Goal: Transaction & Acquisition: Subscribe to service/newsletter

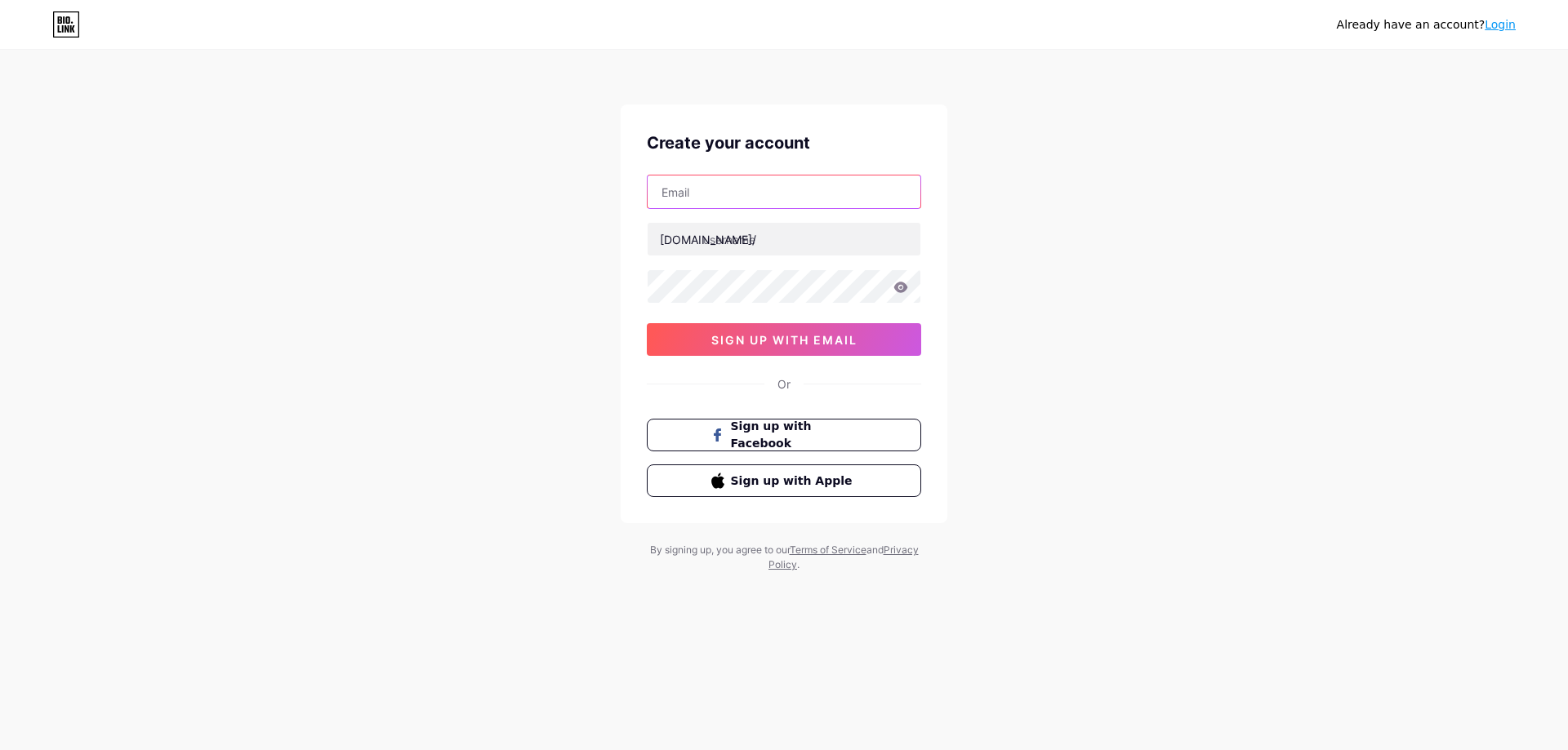
click at [700, 191] on input "text" at bounding box center [784, 192] width 273 height 33
type input "[EMAIL_ADDRESS][DOMAIN_NAME]"
click at [723, 246] on input "text" at bounding box center [784, 239] width 273 height 33
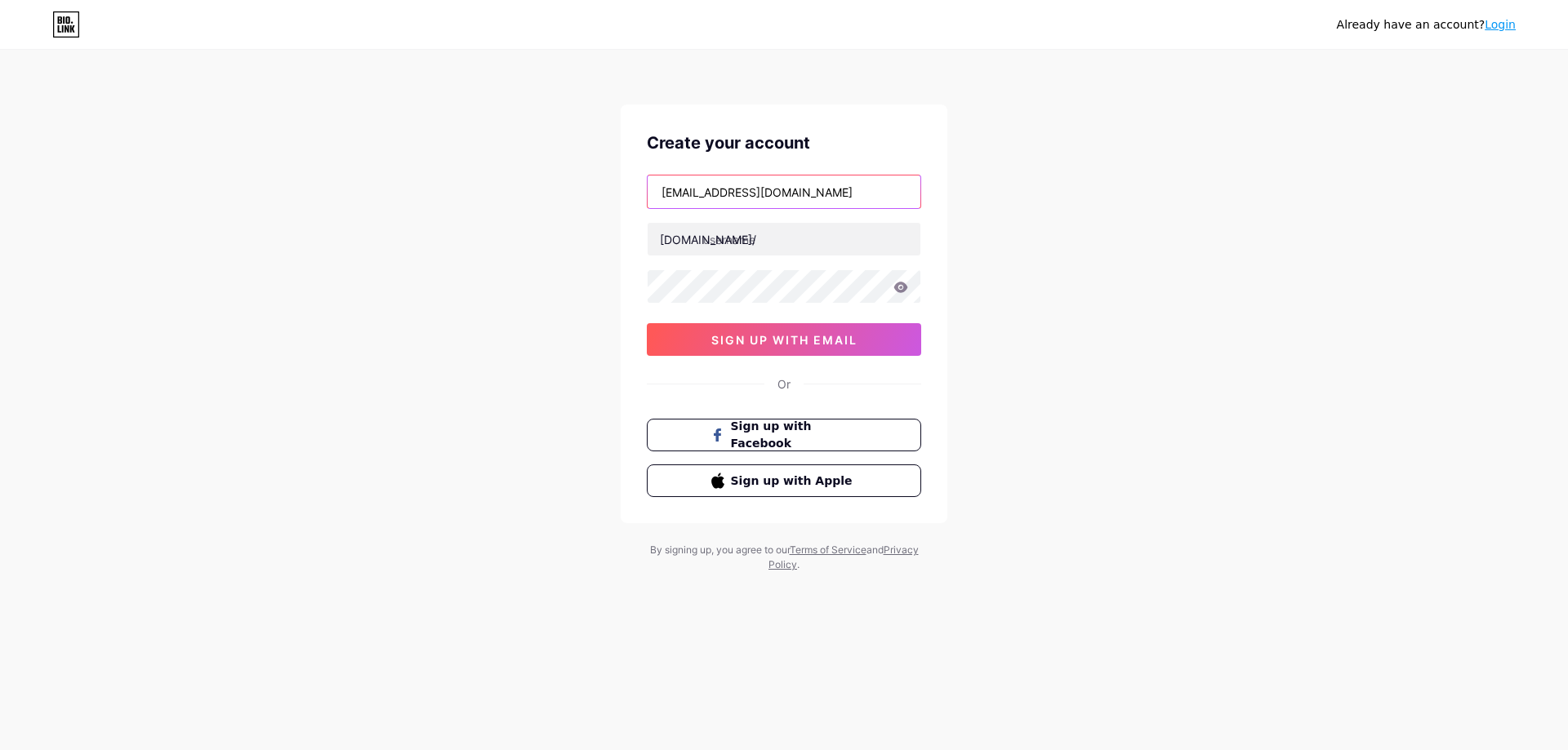
click at [724, 199] on input "[EMAIL_ADDRESS][DOMAIN_NAME]" at bounding box center [784, 192] width 273 height 33
click at [729, 196] on input "[EMAIL_ADDRESS][DOMAIN_NAME]" at bounding box center [784, 192] width 273 height 33
click at [739, 235] on input "text" at bounding box center [784, 239] width 273 height 33
paste input "khurramshehzadgt"
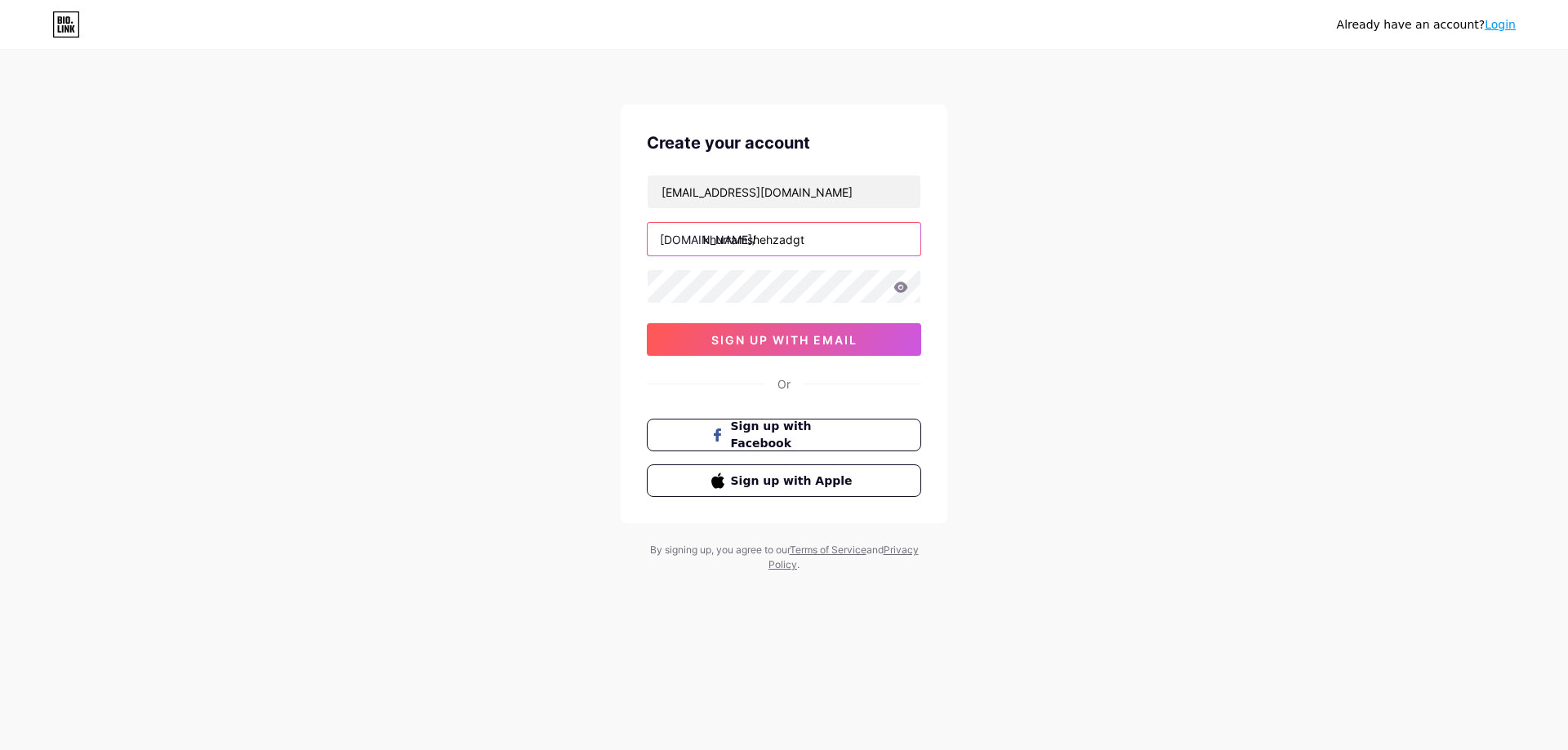
type input "khurramshehzadgt"
click at [984, 302] on div "Already have an account? Login Create your account khurramshehzadgt@gmail.com b…" at bounding box center [784, 312] width 1568 height 625
click at [787, 343] on span "sign up with email" at bounding box center [784, 339] width 146 height 14
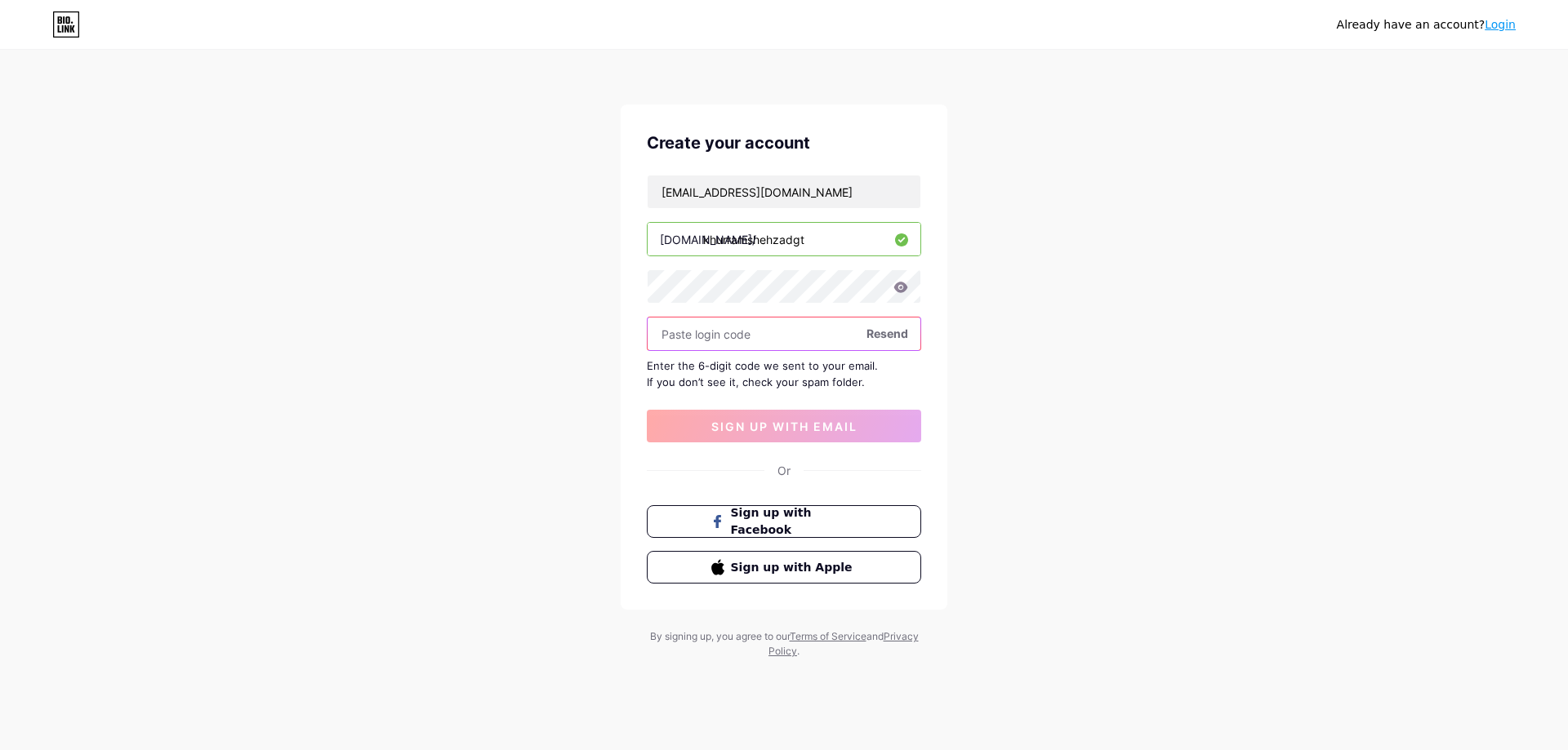
click at [732, 335] on input "text" at bounding box center [784, 334] width 273 height 33
paste input "989154"
type input "989154"
click at [759, 417] on button "sign up with email" at bounding box center [784, 426] width 275 height 33
click at [1126, 618] on div "Already have an account? Login Create your account khurramshehzadgt@gmail.com b…" at bounding box center [784, 355] width 1568 height 711
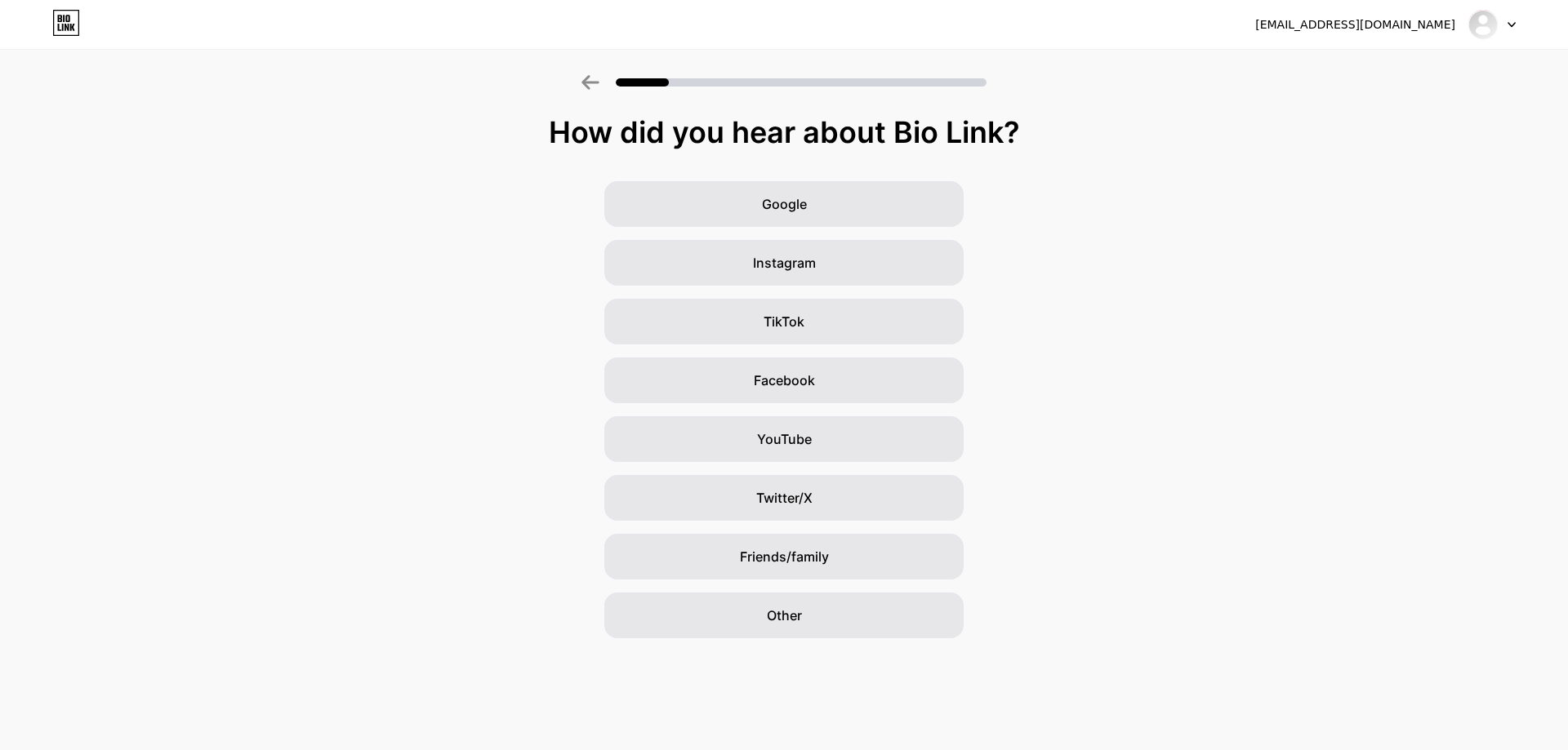
click at [701, 145] on div "How did you hear about Bio Link?" at bounding box center [784, 132] width 1552 height 33
click at [567, 154] on div "How did you hear about Bio Link? Google Instagram TikTok Facebook YouTube Twitt…" at bounding box center [784, 376] width 1568 height 523
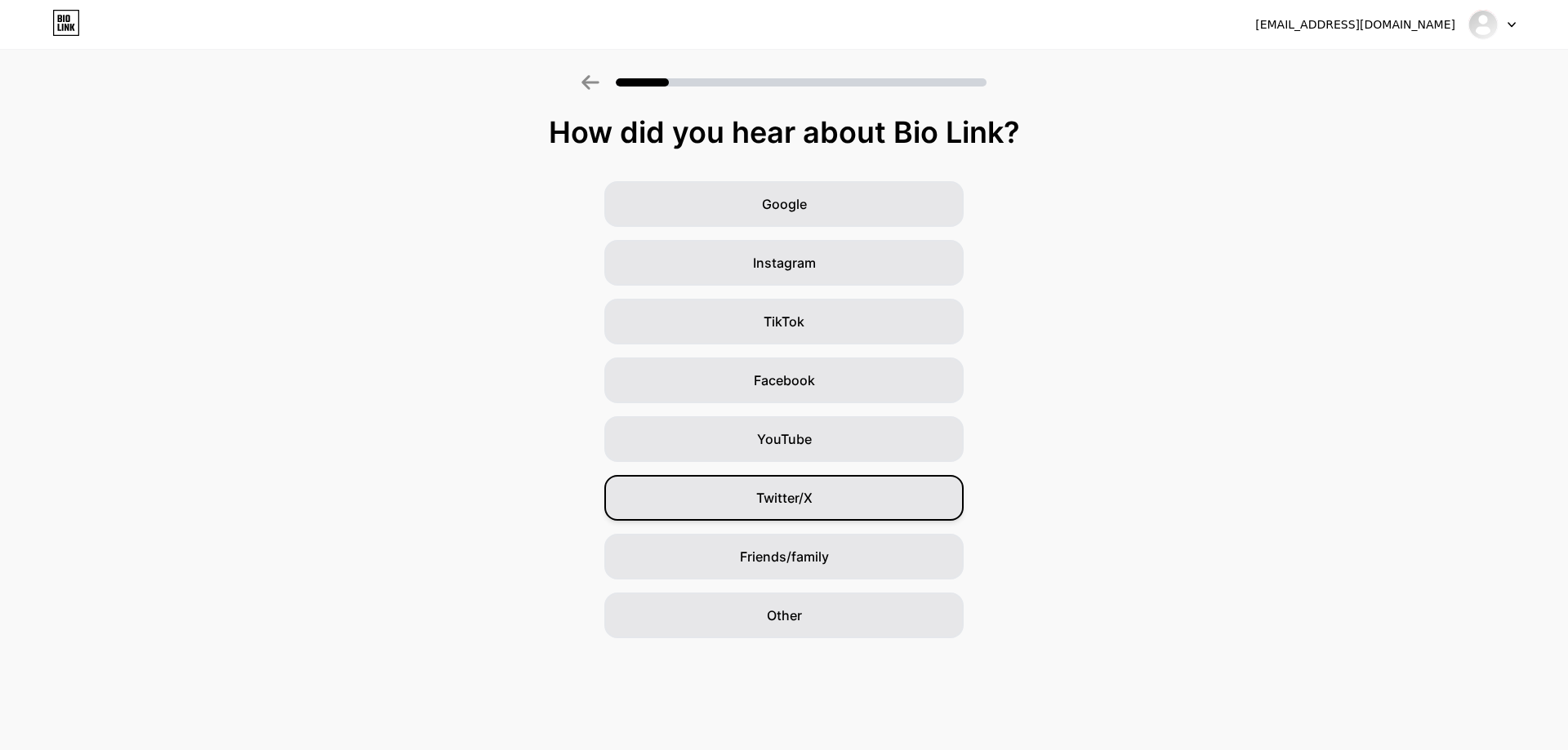
click at [788, 500] on span "Twitter/X" at bounding box center [784, 498] width 56 height 20
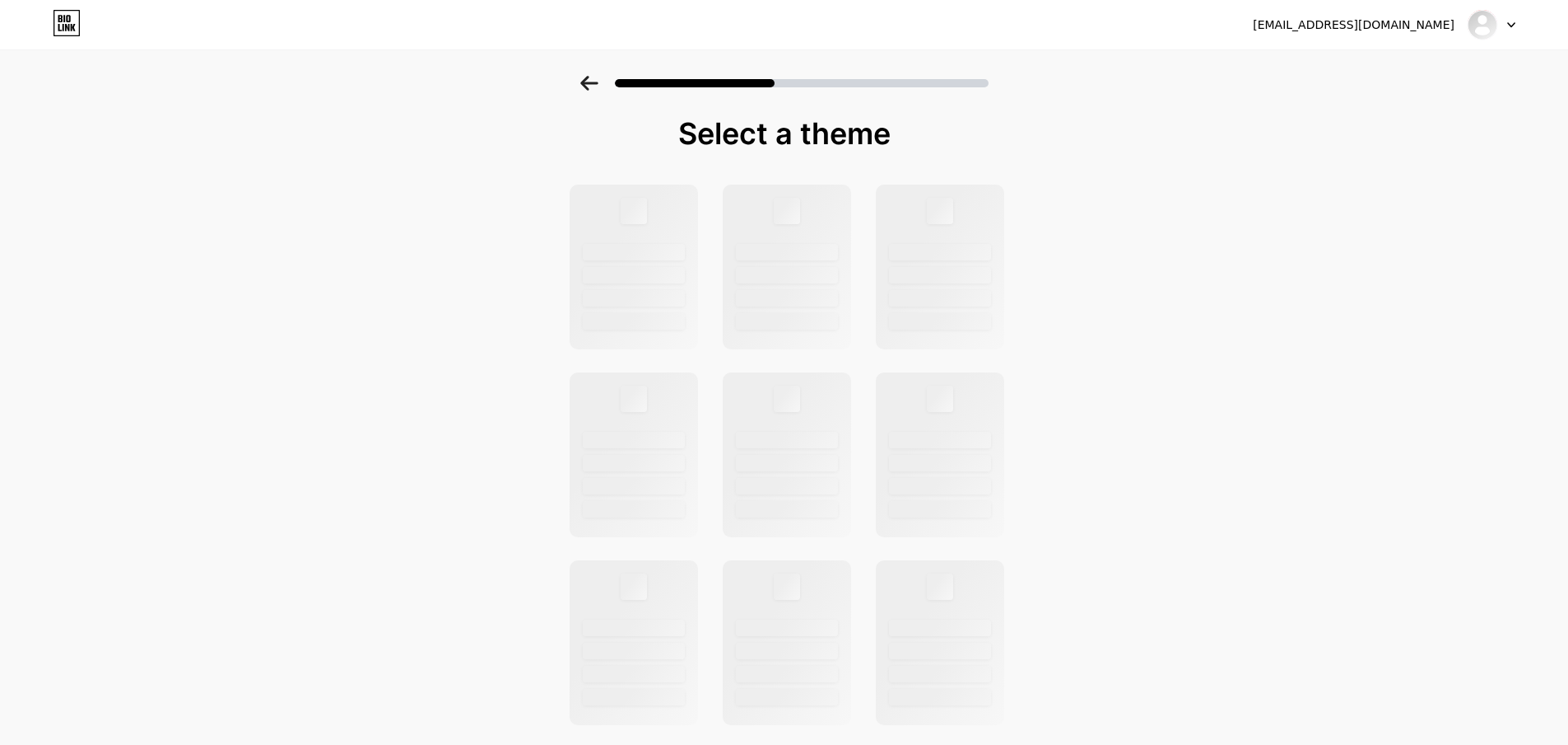
click at [795, 619] on div at bounding box center [787, 628] width 102 height 17
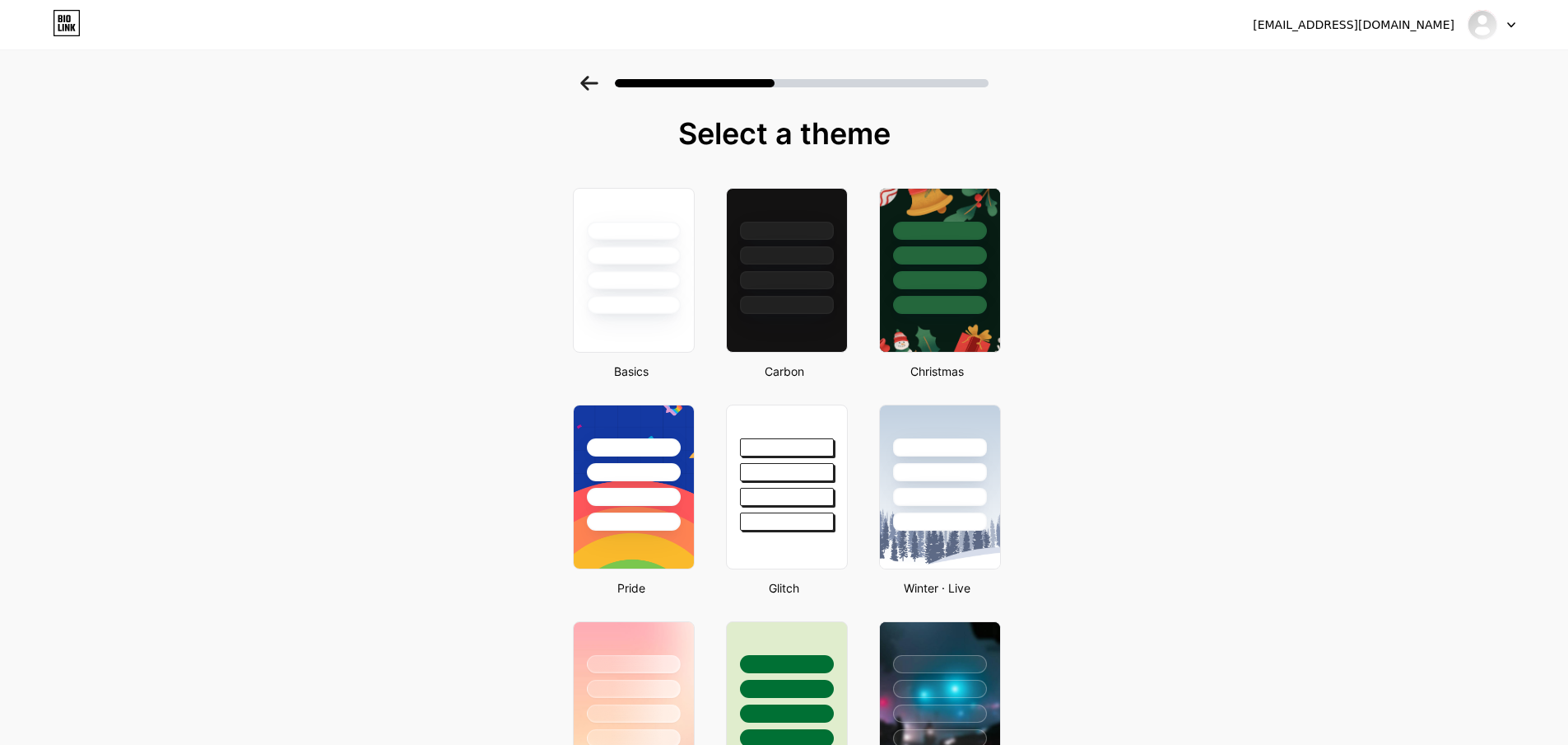
click at [803, 126] on div "Select a theme" at bounding box center [785, 133] width 436 height 33
click at [701, 285] on div at bounding box center [634, 271] width 136 height 180
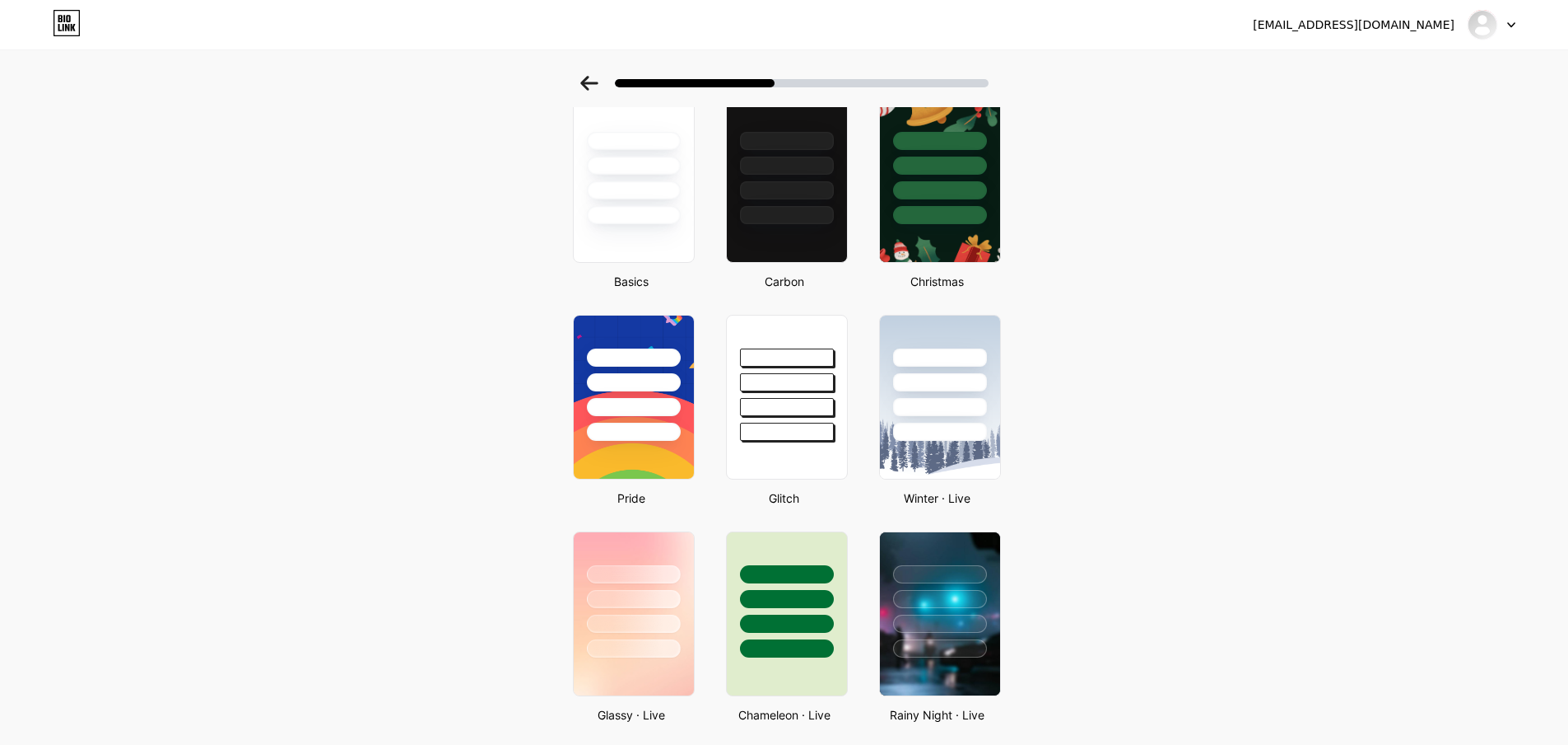
scroll to position [165, 0]
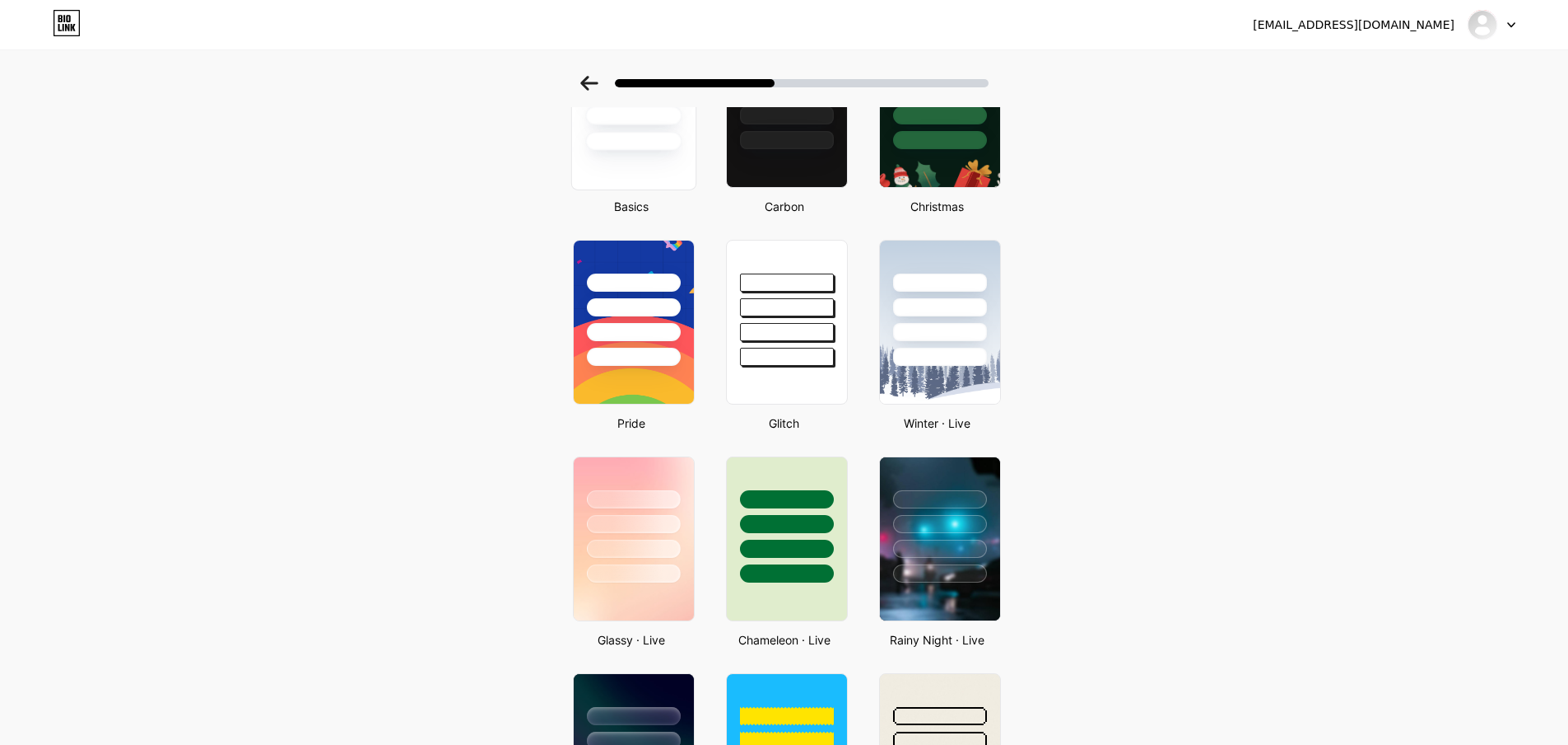
click at [667, 151] on div at bounding box center [633, 105] width 125 height 170
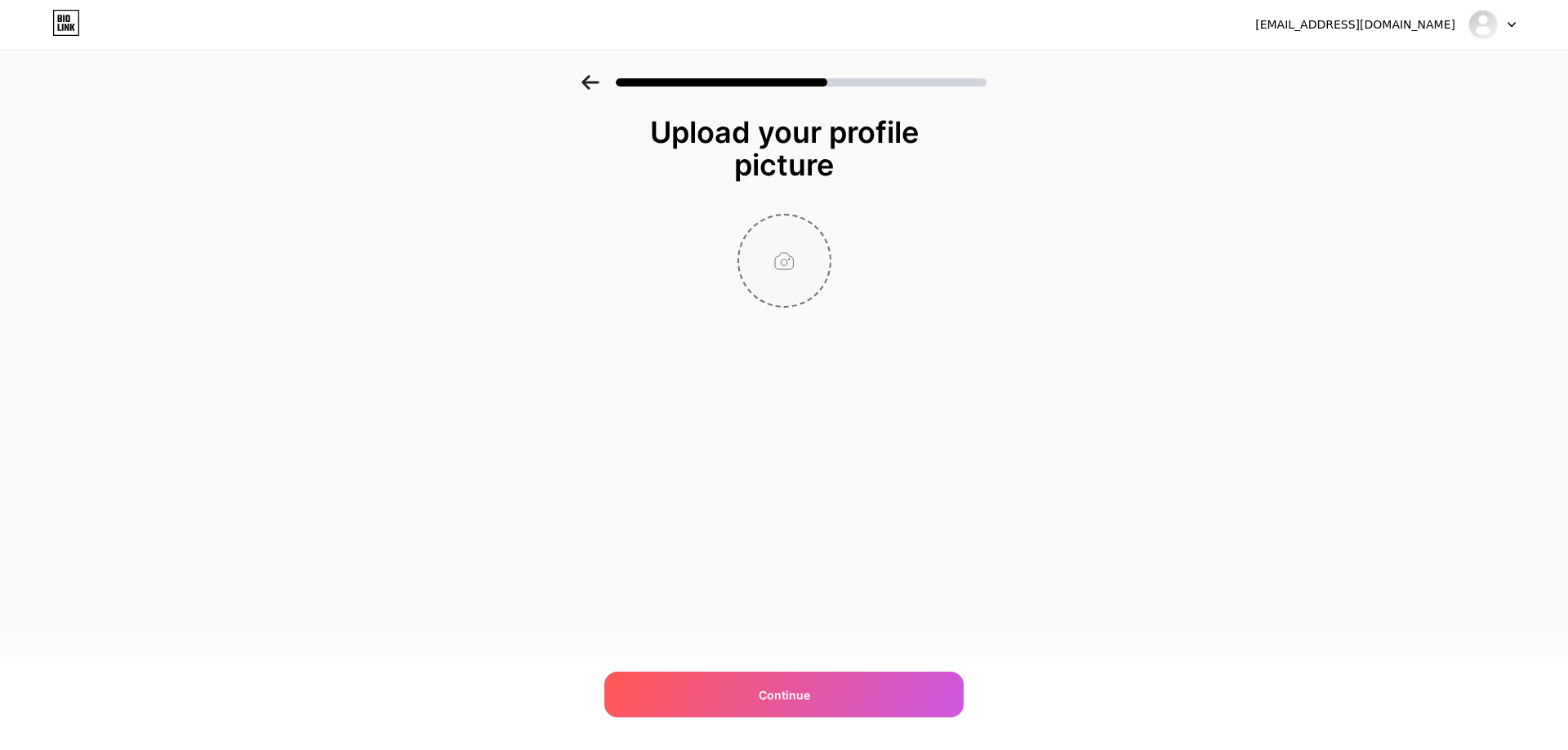
click at [786, 262] on input "file" at bounding box center [784, 261] width 91 height 91
type input "C:\fakepath\gt-profile-picture.jpg"
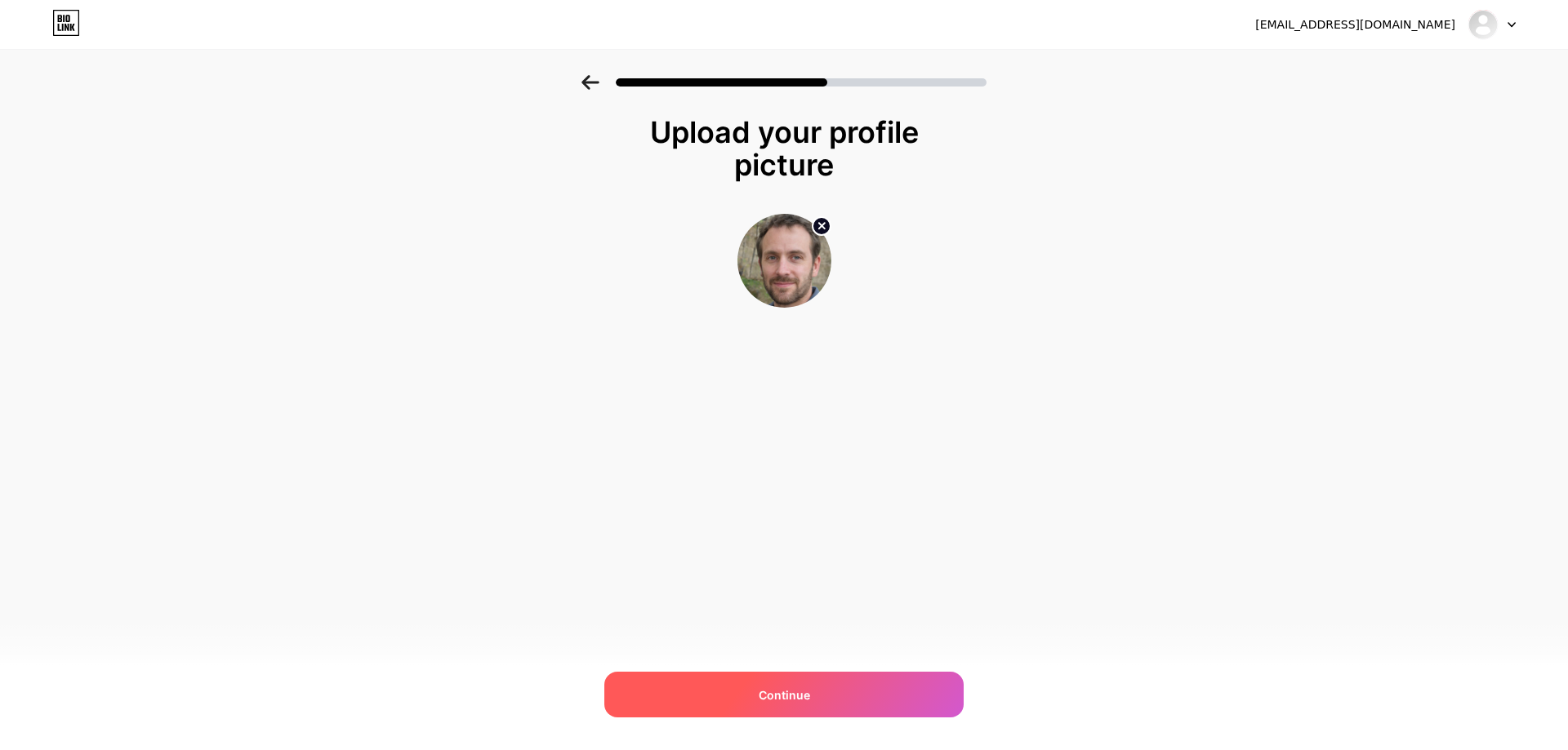
click at [777, 682] on div "Continue" at bounding box center [783, 695] width 359 height 45
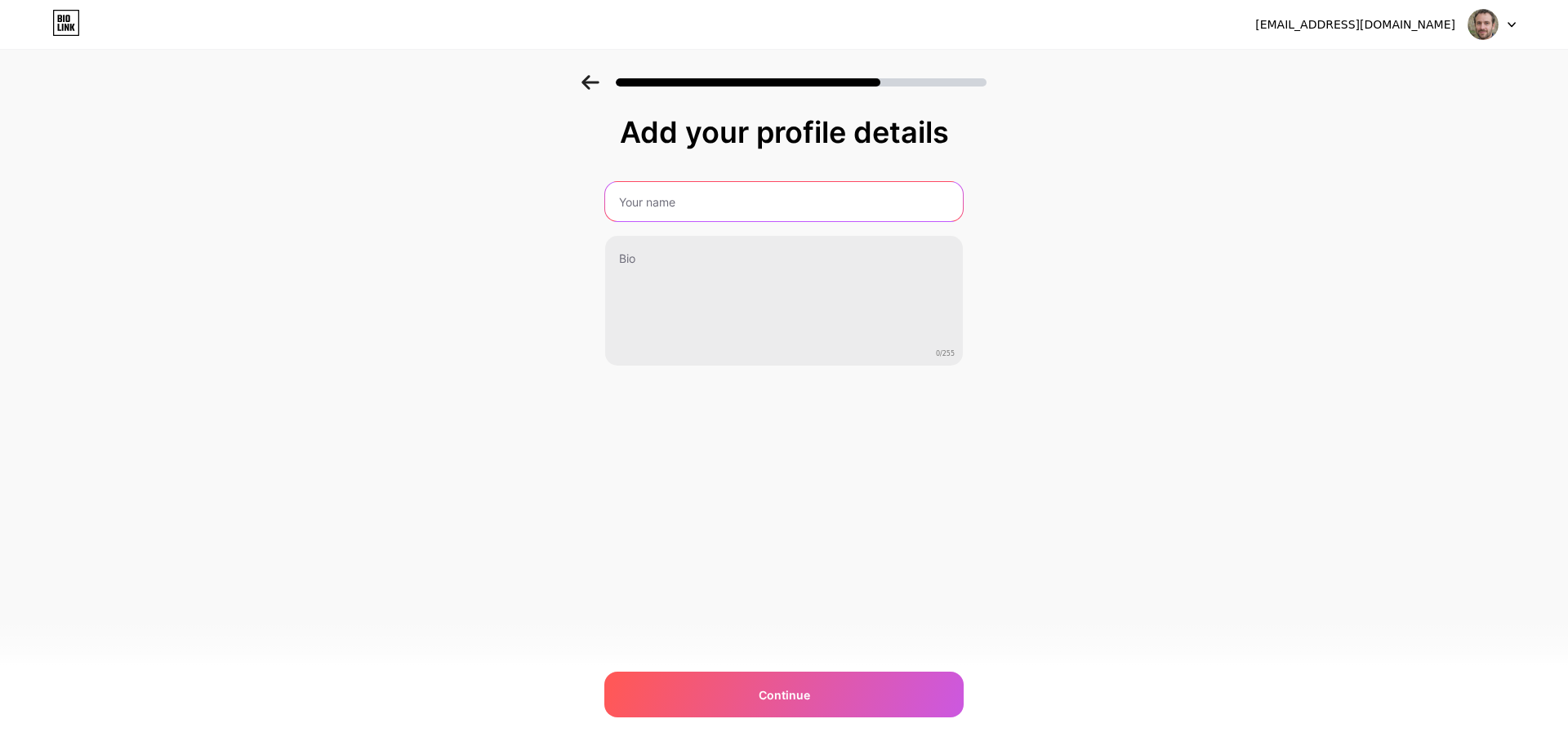
click at [695, 202] on input "text" at bounding box center [783, 201] width 357 height 39
click at [695, 202] on input "text" at bounding box center [783, 201] width 361 height 39
type input "Khurram Shehzad"
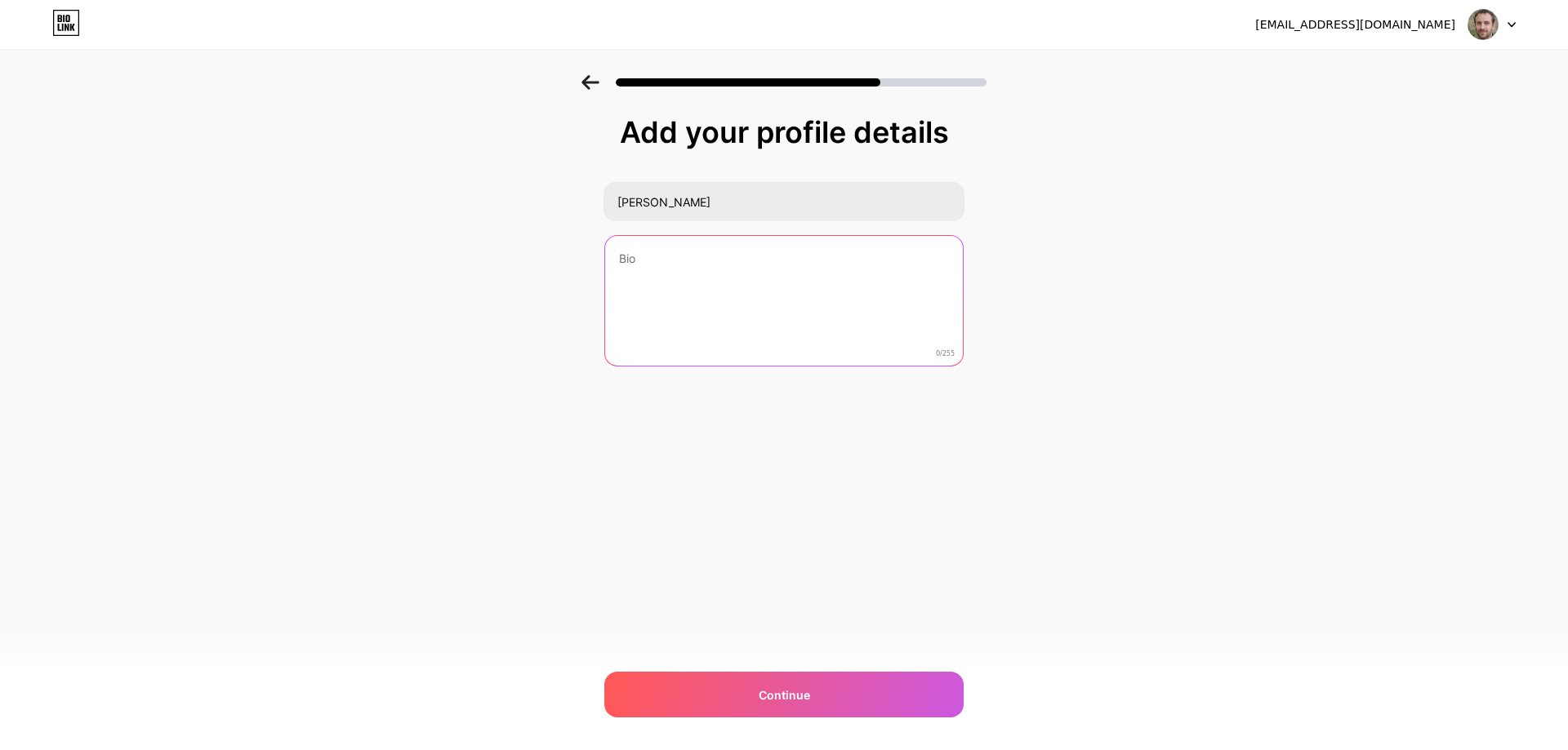
click at [677, 322] on textarea at bounding box center [783, 301] width 357 height 132
click at [770, 329] on textarea "To enrich screen reader interactions, please activate Accessibility in Grammarl…" at bounding box center [783, 302] width 361 height 133
paste textarea "My name is Khurram Shehzad. I am a dynamic and results-driven Project Manager a…"
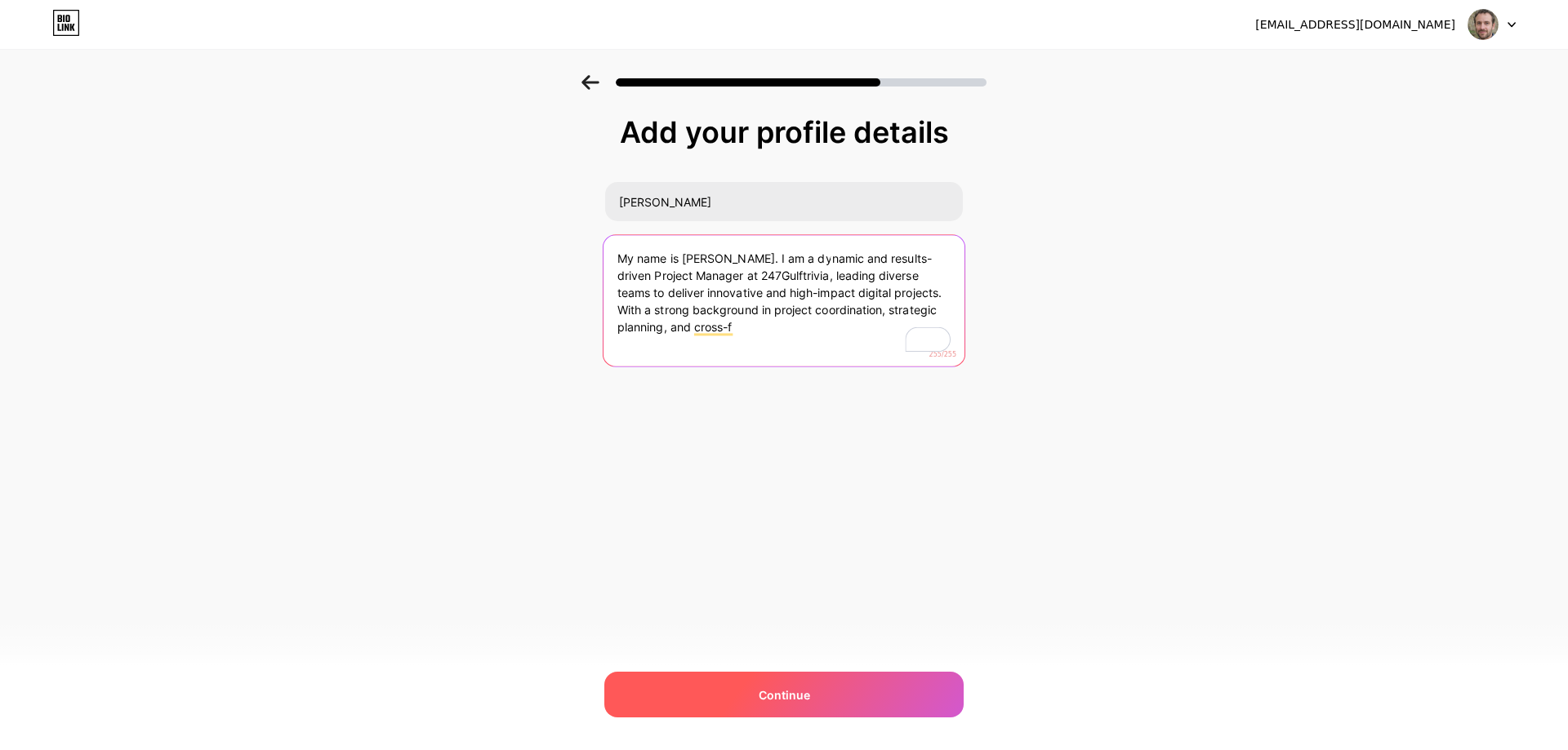
type textarea "My name is Khurram Shehzad. I am a dynamic and results-driven Project Manager a…"
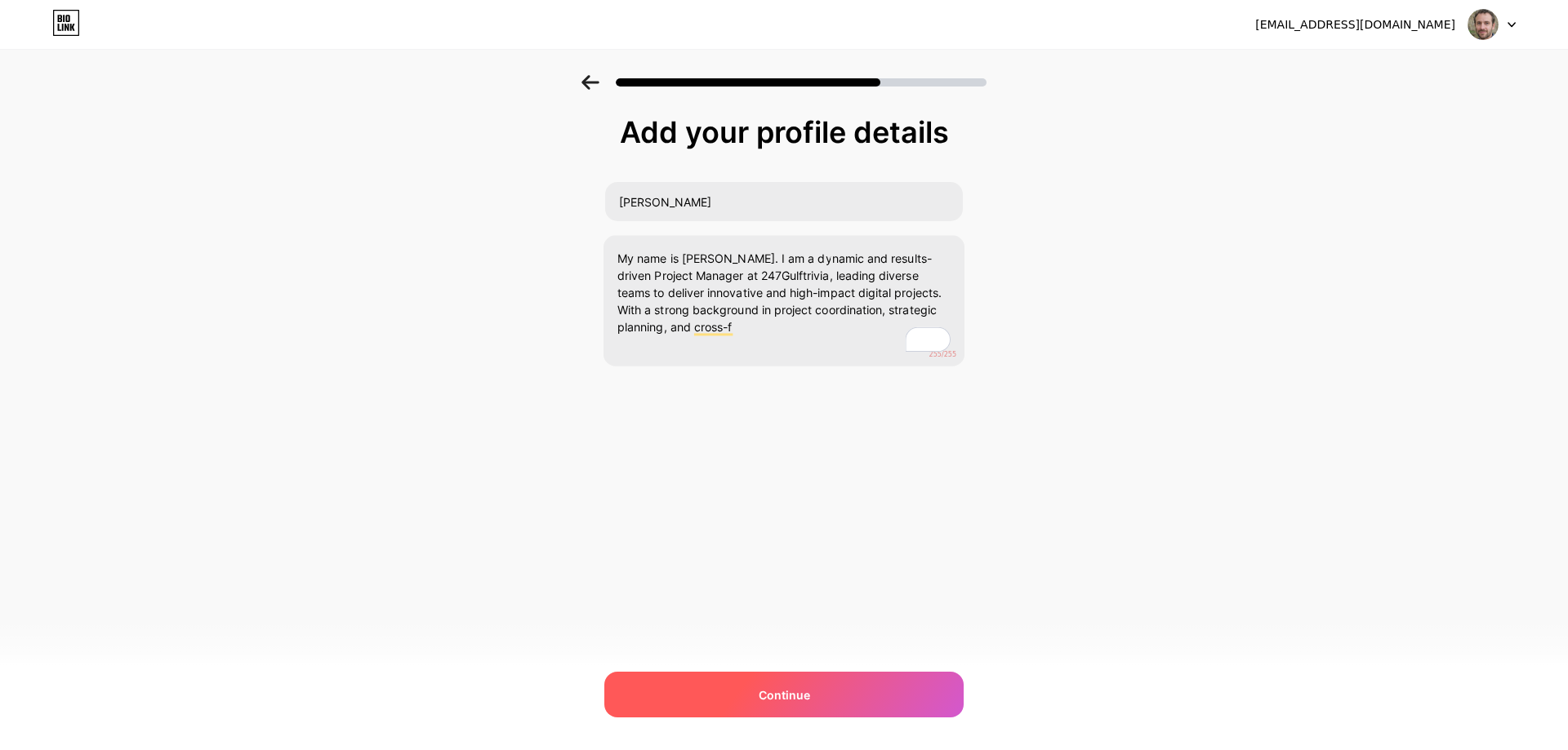
click at [838, 696] on div "Continue" at bounding box center [783, 695] width 359 height 45
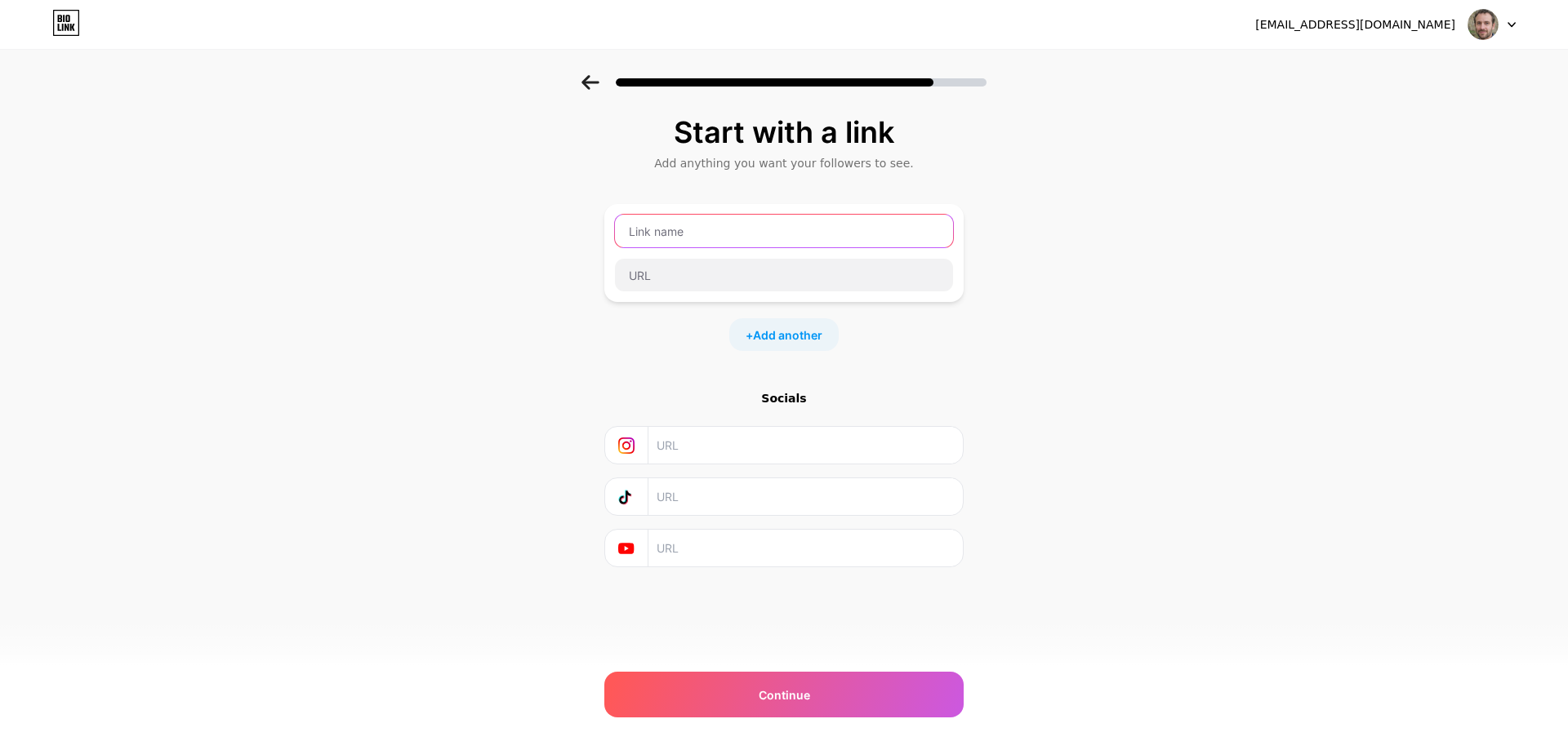
click at [699, 235] on input "text" at bounding box center [784, 231] width 338 height 33
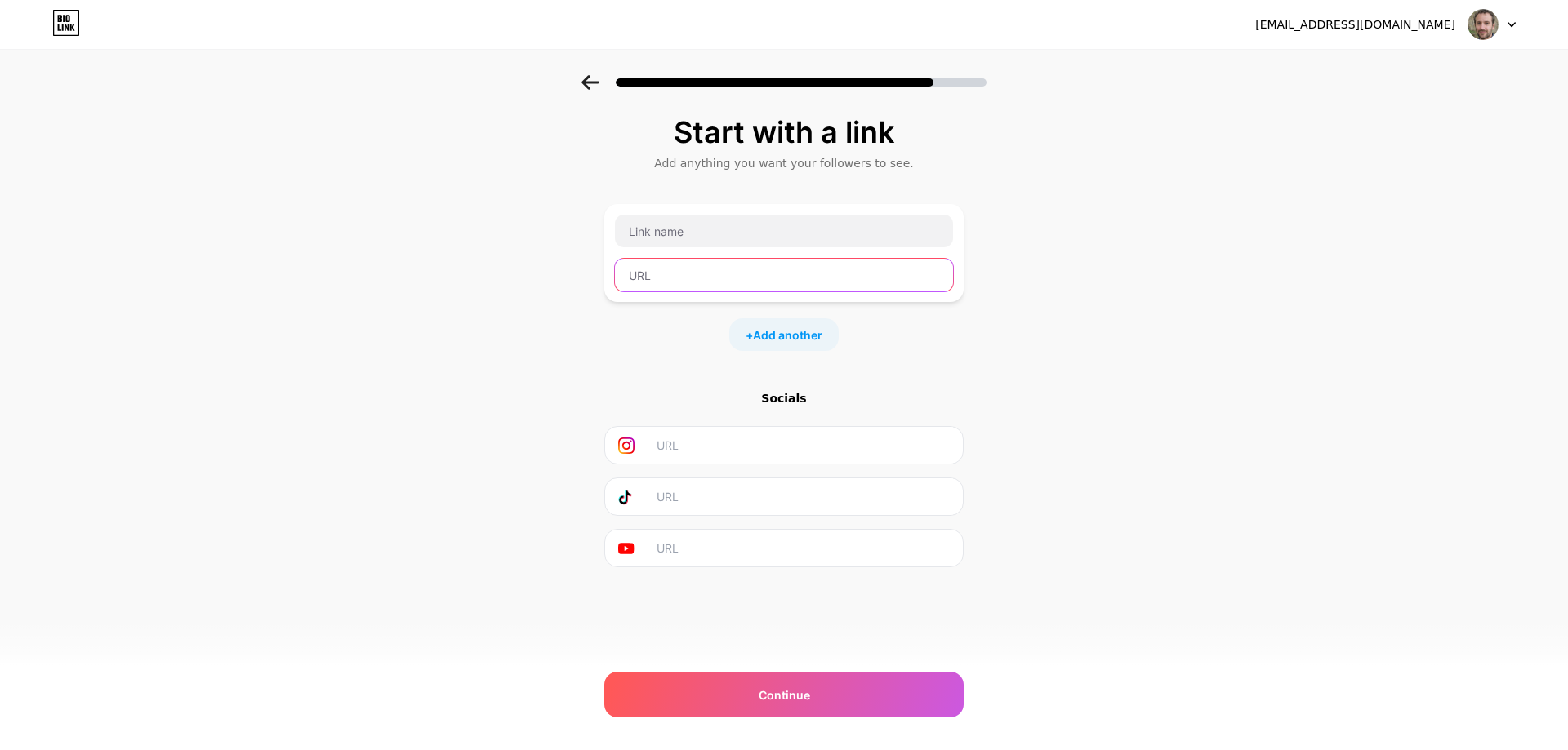
click at [734, 283] on input "text" at bounding box center [784, 275] width 338 height 33
paste input "https://247gulftrivia.org/"
type input "https://247gulftrivia.org/"
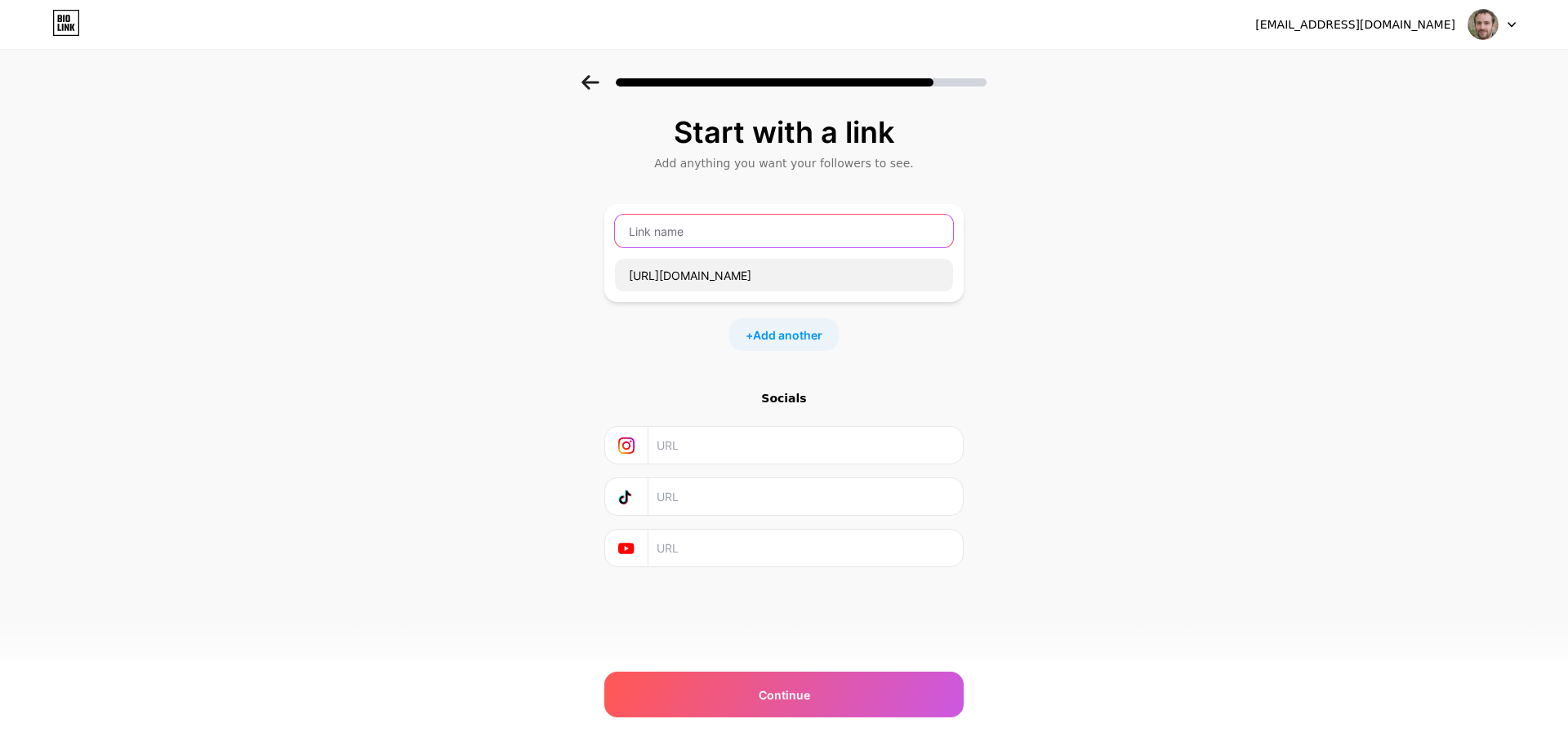
drag, startPoint x: 763, startPoint y: 242, endPoint x: 873, endPoint y: 237, distance: 110.1
click at [766, 240] on input "text" at bounding box center [784, 231] width 338 height 33
click at [826, 232] on input "text" at bounding box center [784, 231] width 338 height 33
paste input "247GulfTrivia.org"
type input "247GulfTrivia.org"
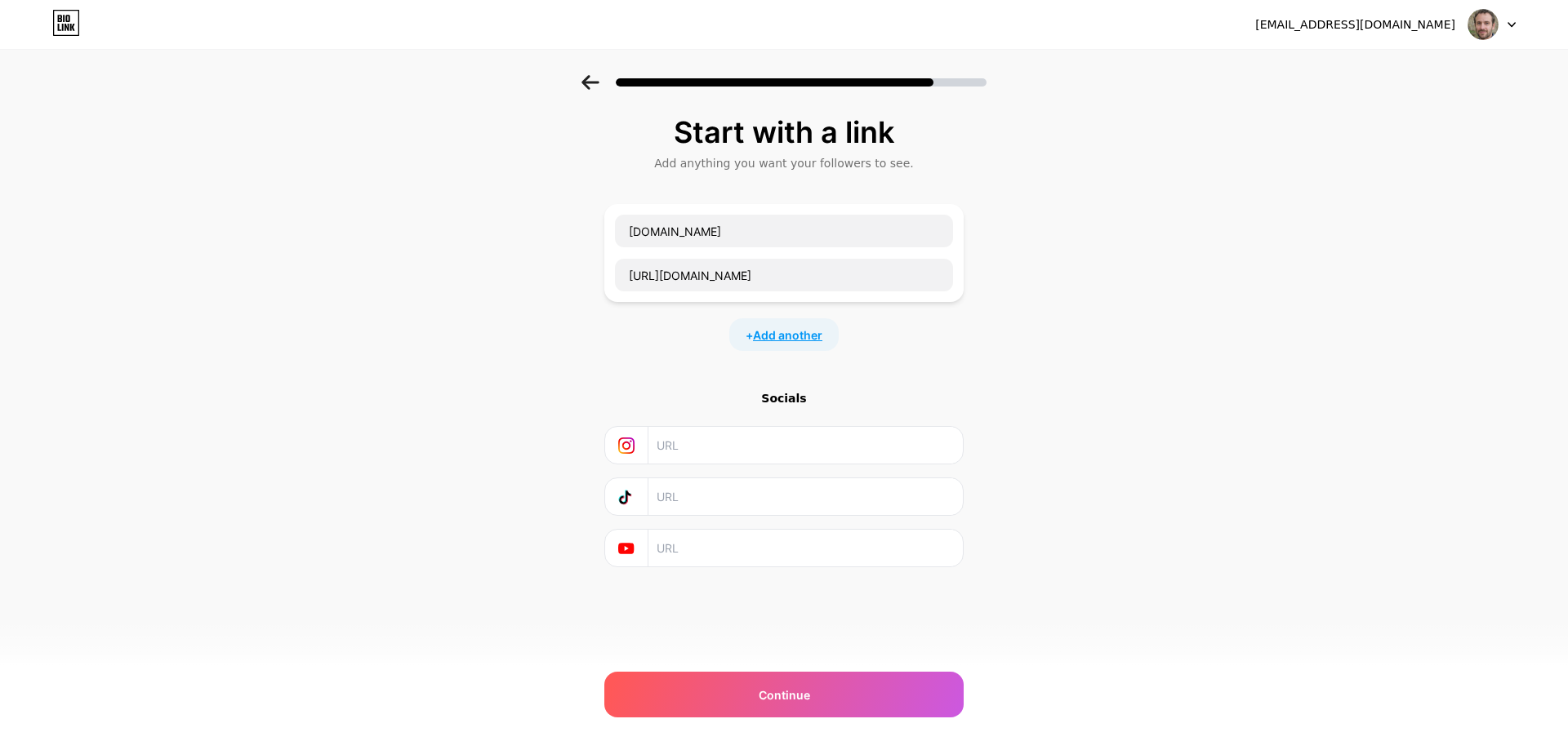
click at [776, 335] on span "Add another" at bounding box center [788, 335] width 69 height 17
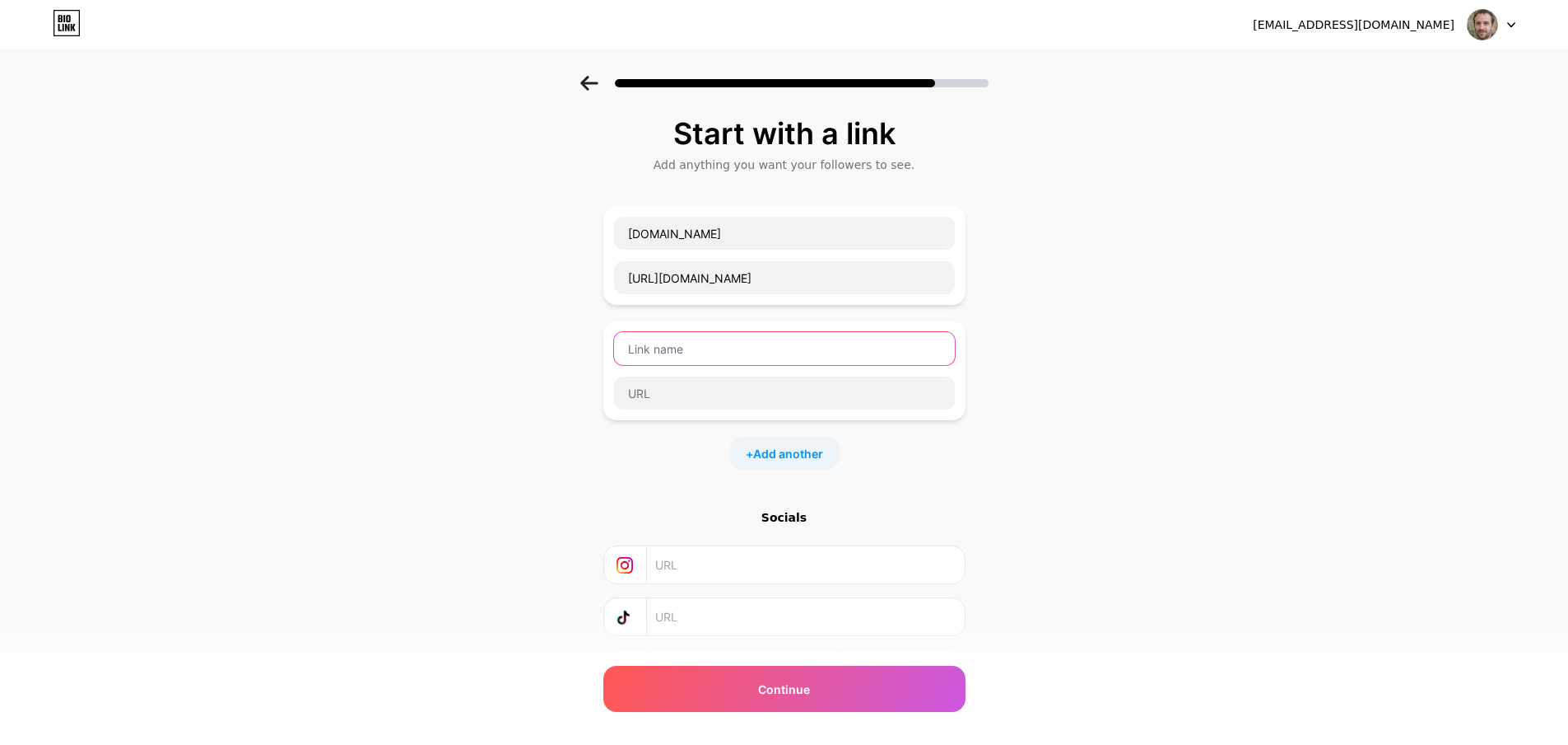
click at [730, 335] on input "text" at bounding box center [785, 349] width 341 height 33
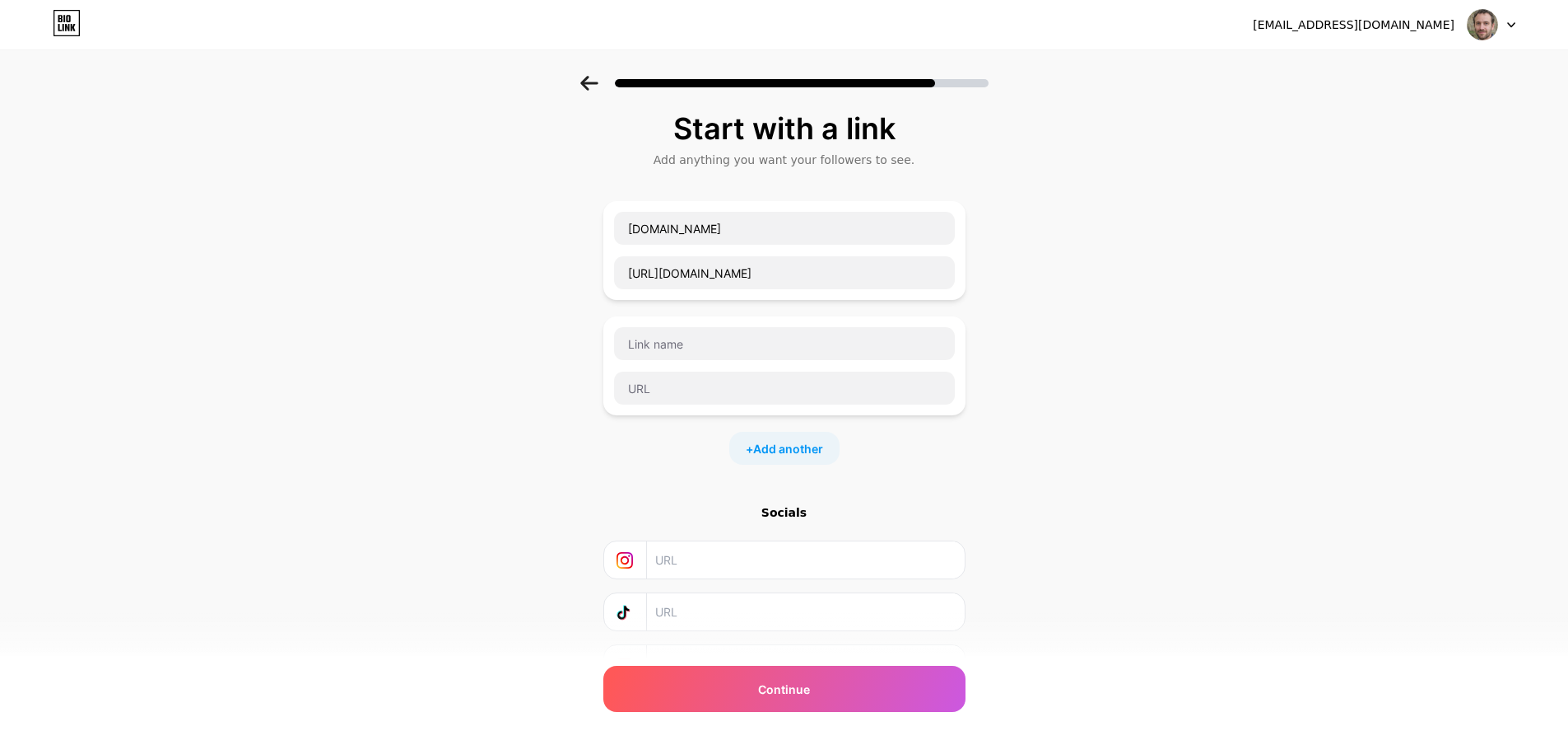
scroll to position [92, 0]
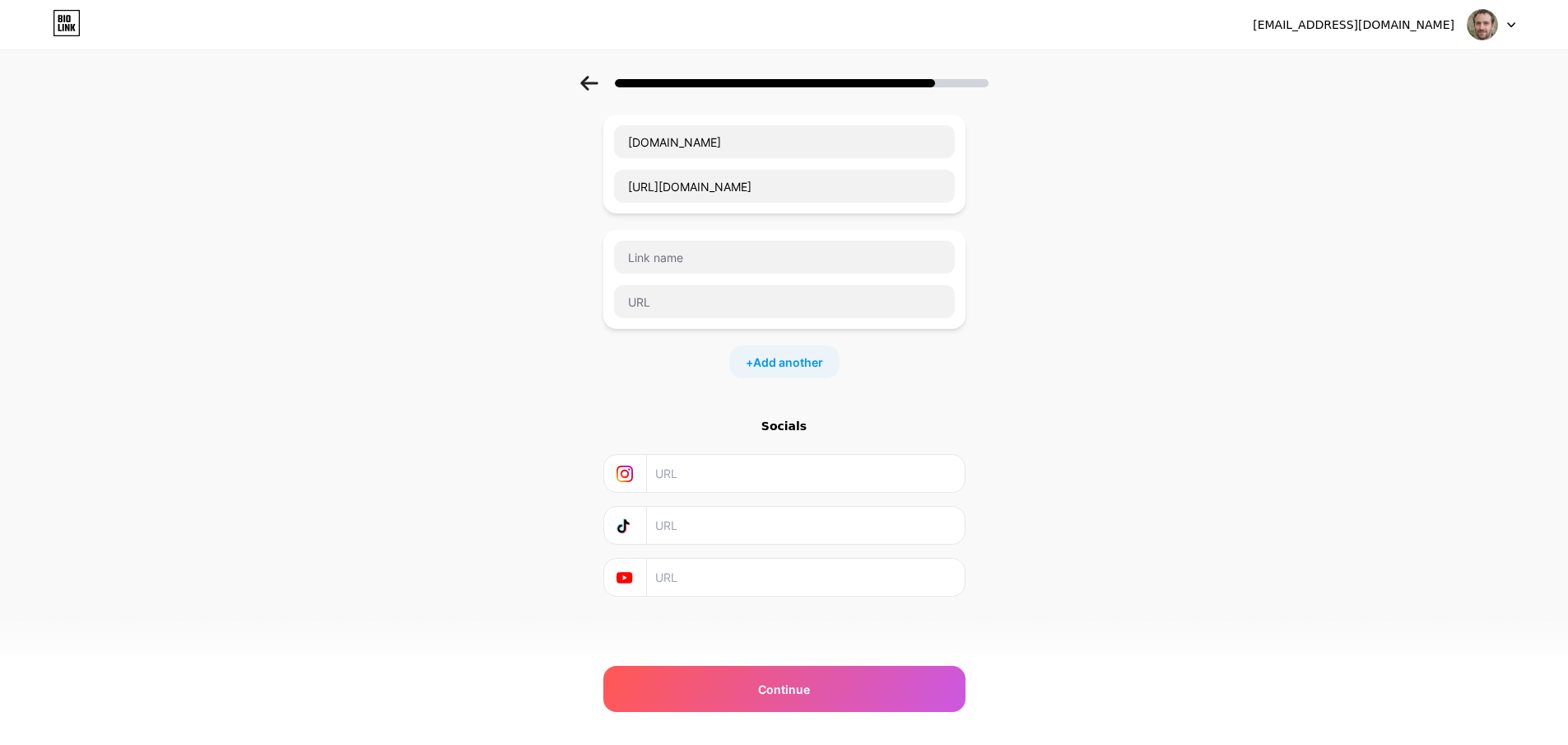
click at [731, 472] on input "text" at bounding box center [805, 473] width 299 height 37
drag, startPoint x: 731, startPoint y: 472, endPoint x: 945, endPoint y: 364, distance: 239.7
click at [731, 472] on input "text" at bounding box center [805, 473] width 299 height 37
click at [694, 468] on input "text" at bounding box center [805, 473] width 299 height 37
paste input "https://www.instagram.com/thegulftrivia/"
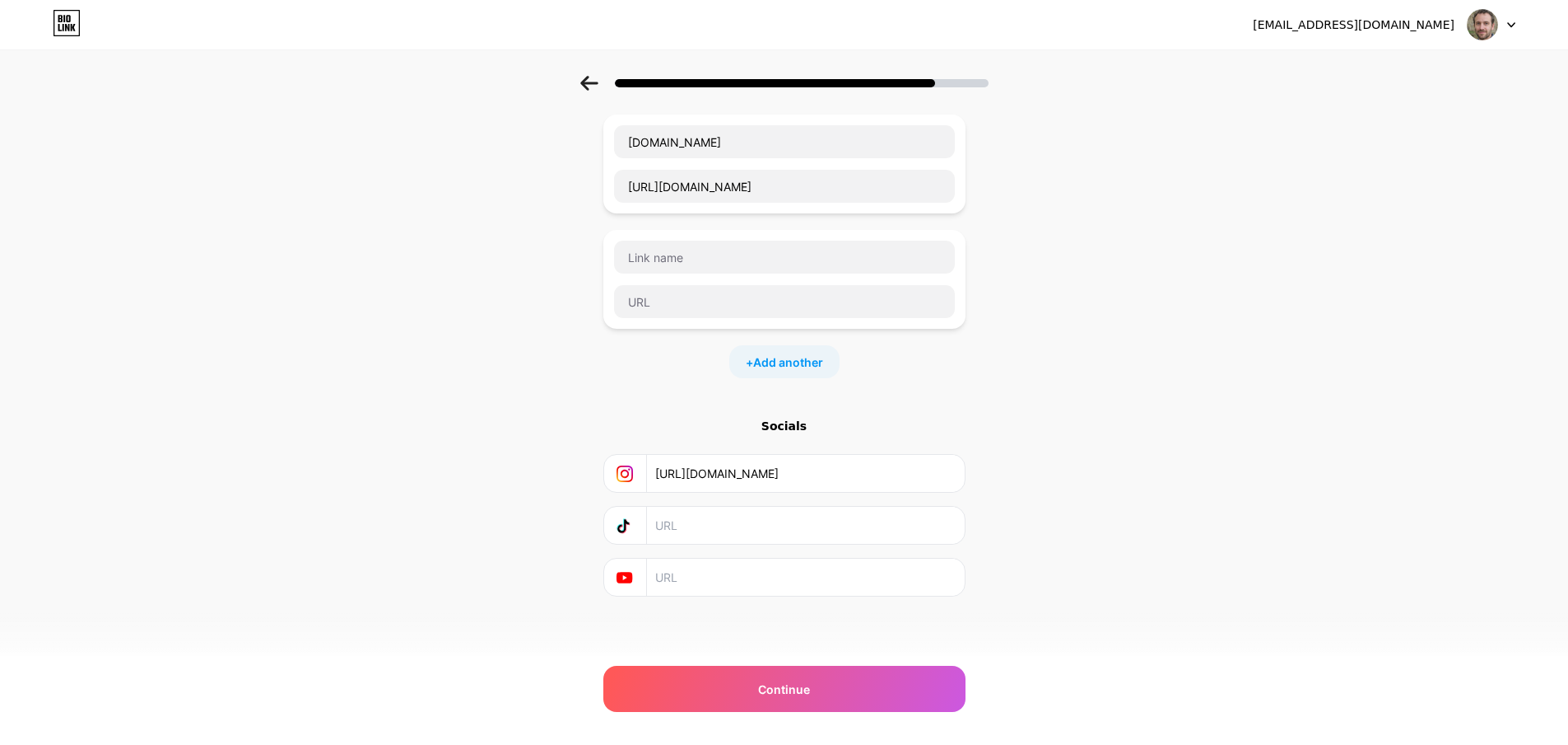
type input "https://www.instagram.com/thegulftrivia/"
click at [691, 523] on input "text" at bounding box center [805, 525] width 299 height 37
click at [758, 585] on input "text" at bounding box center [805, 577] width 299 height 37
click at [757, 580] on input "text" at bounding box center [805, 577] width 299 height 37
paste input "https://www.youtube.com/@247GulfTrivia"
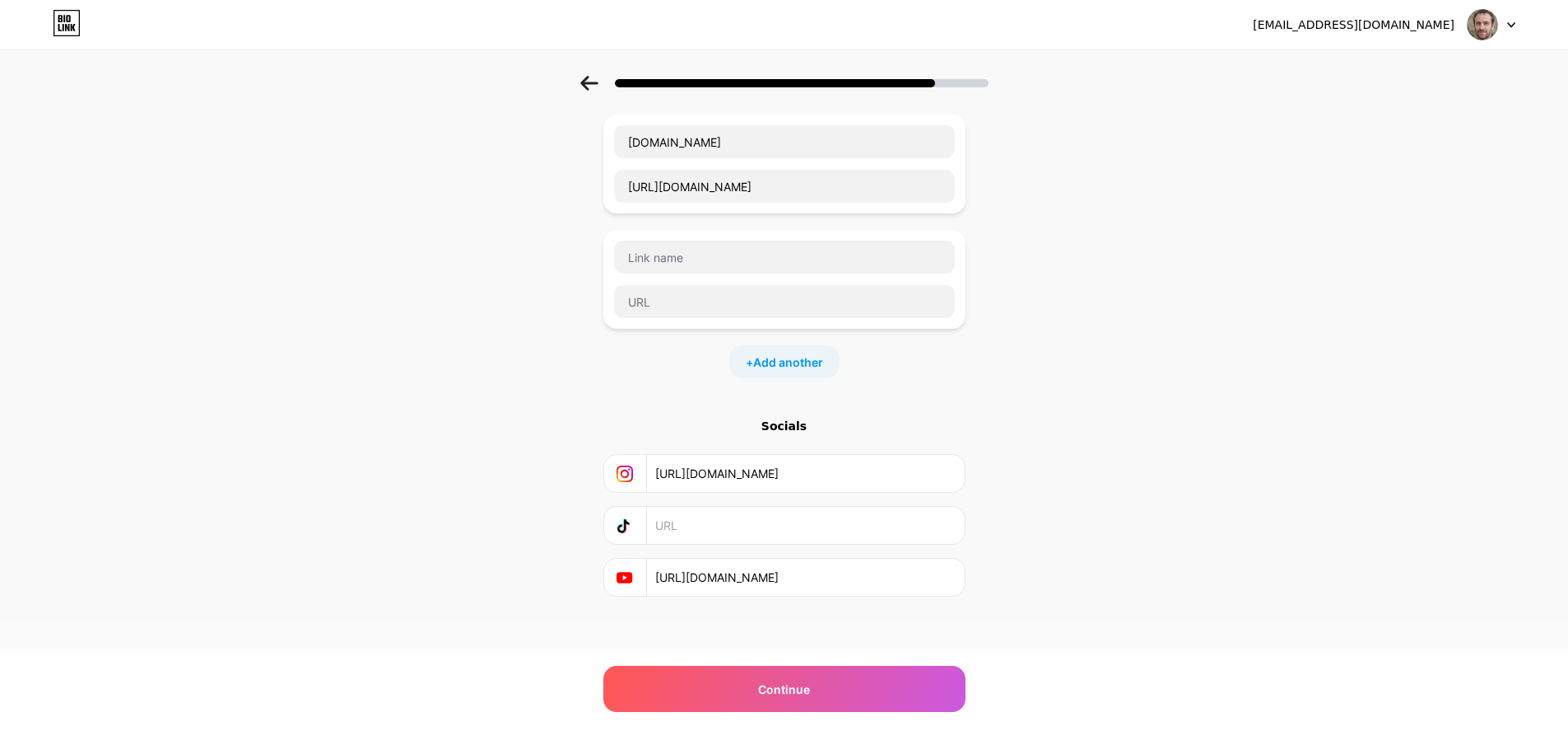
type input "https://www.youtube.com/@247GulfTrivia"
click at [1031, 584] on div "Start with a link Add anything you want your followers to see. 247GulfTrivia.or…" at bounding box center [784, 331] width 1568 height 695
click at [840, 689] on div "Continue" at bounding box center [784, 688] width 362 height 46
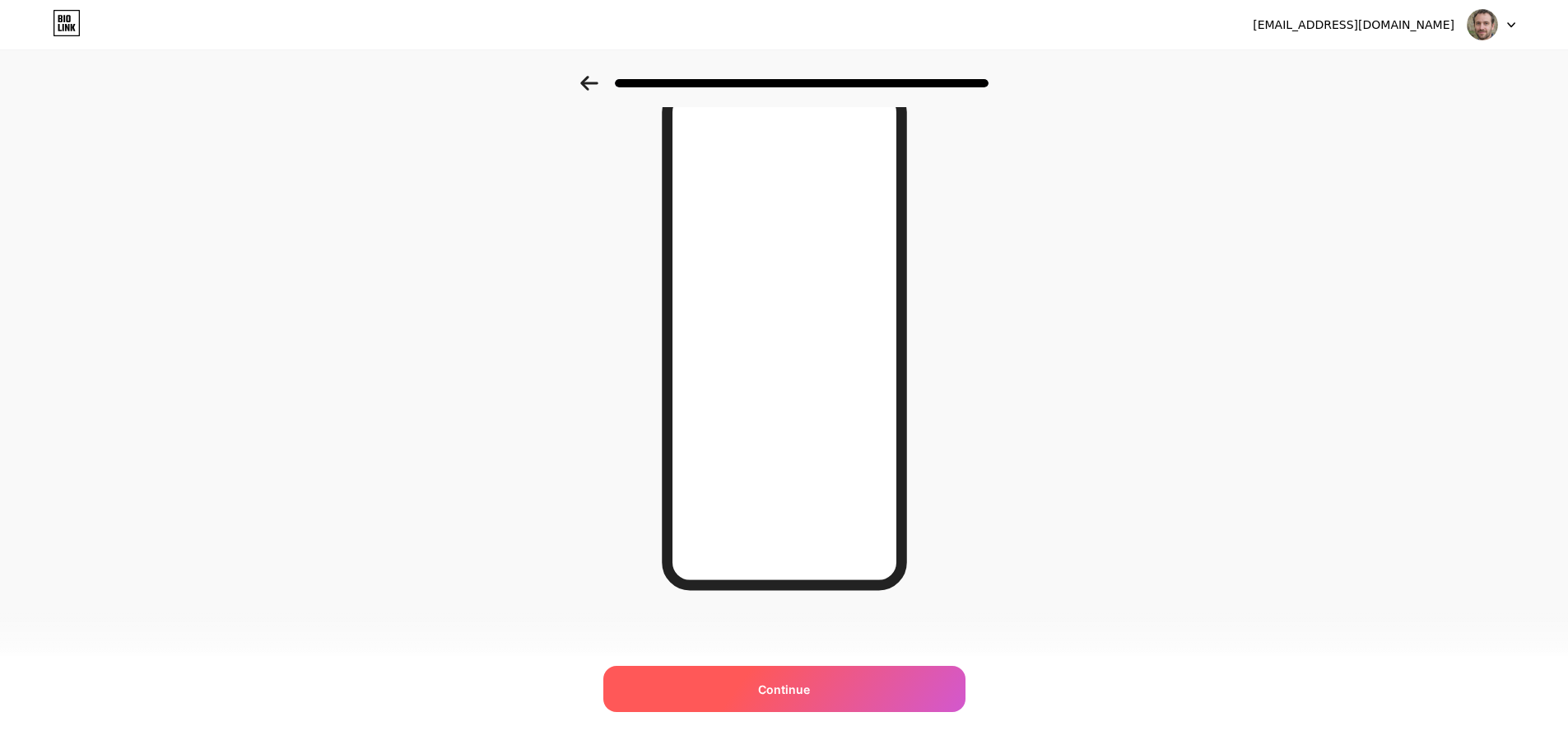
scroll to position [83, 0]
click at [799, 711] on div "Continue" at bounding box center [784, 688] width 362 height 46
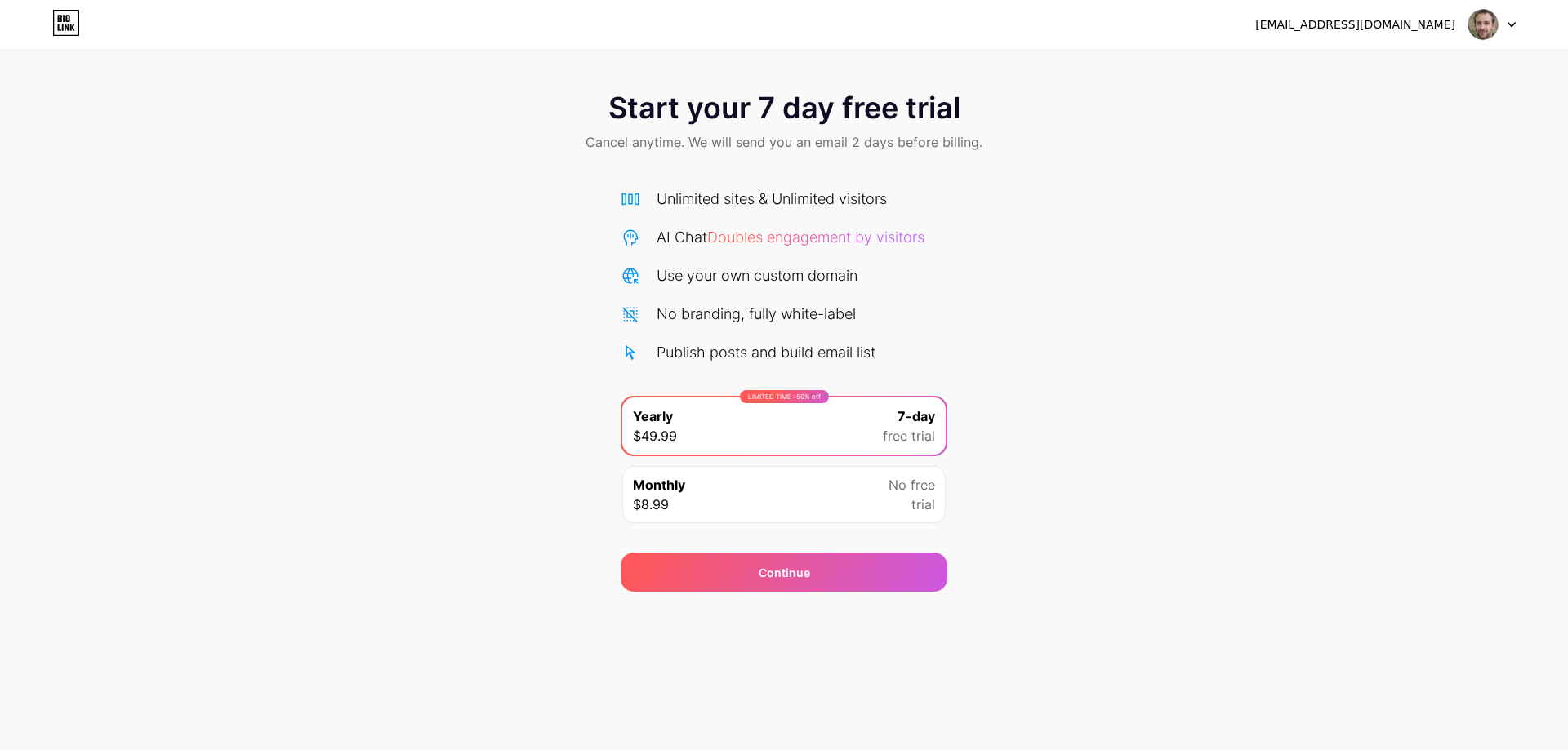
click at [889, 494] on span "No free" at bounding box center [911, 485] width 46 height 20
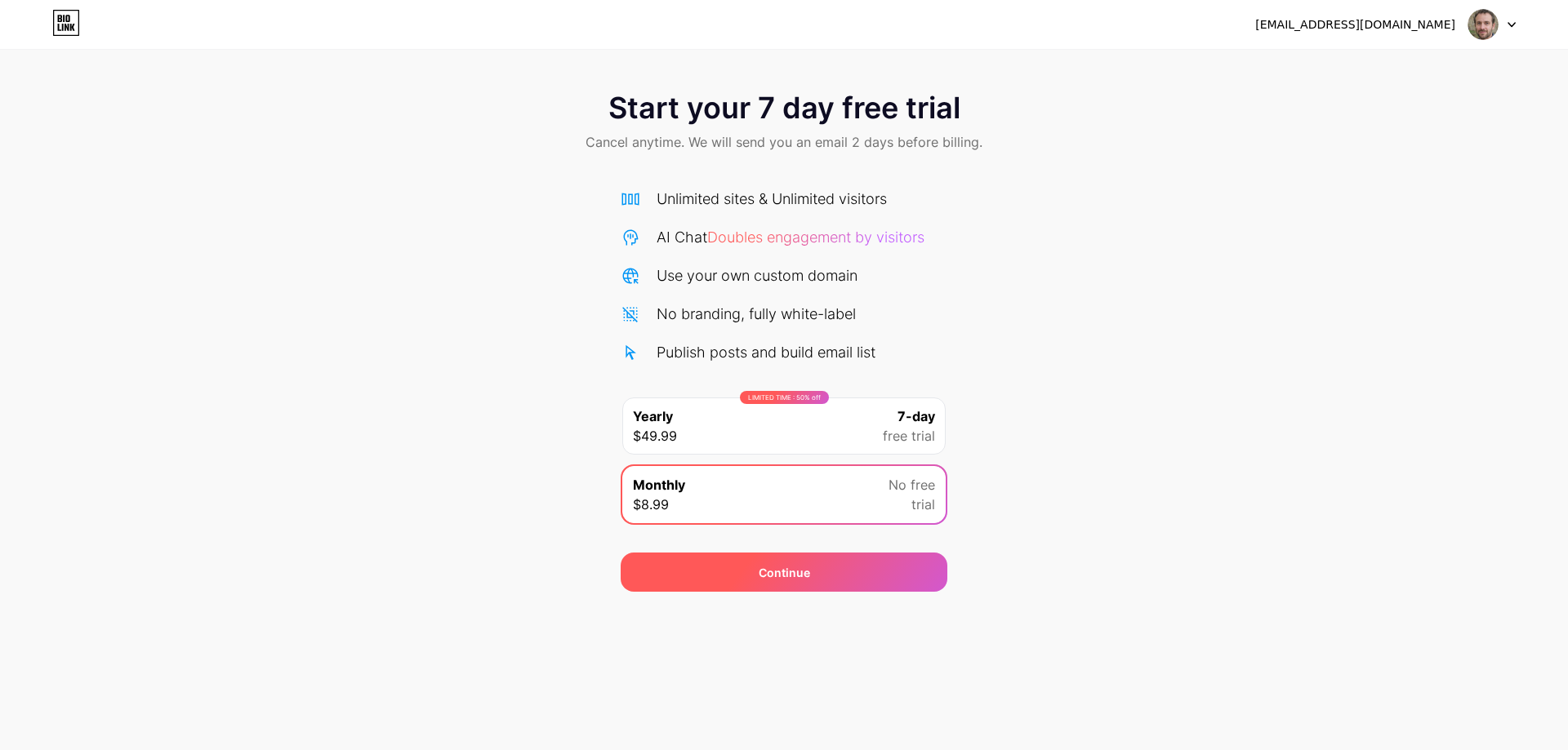
click at [871, 580] on div "Continue" at bounding box center [783, 572] width 327 height 39
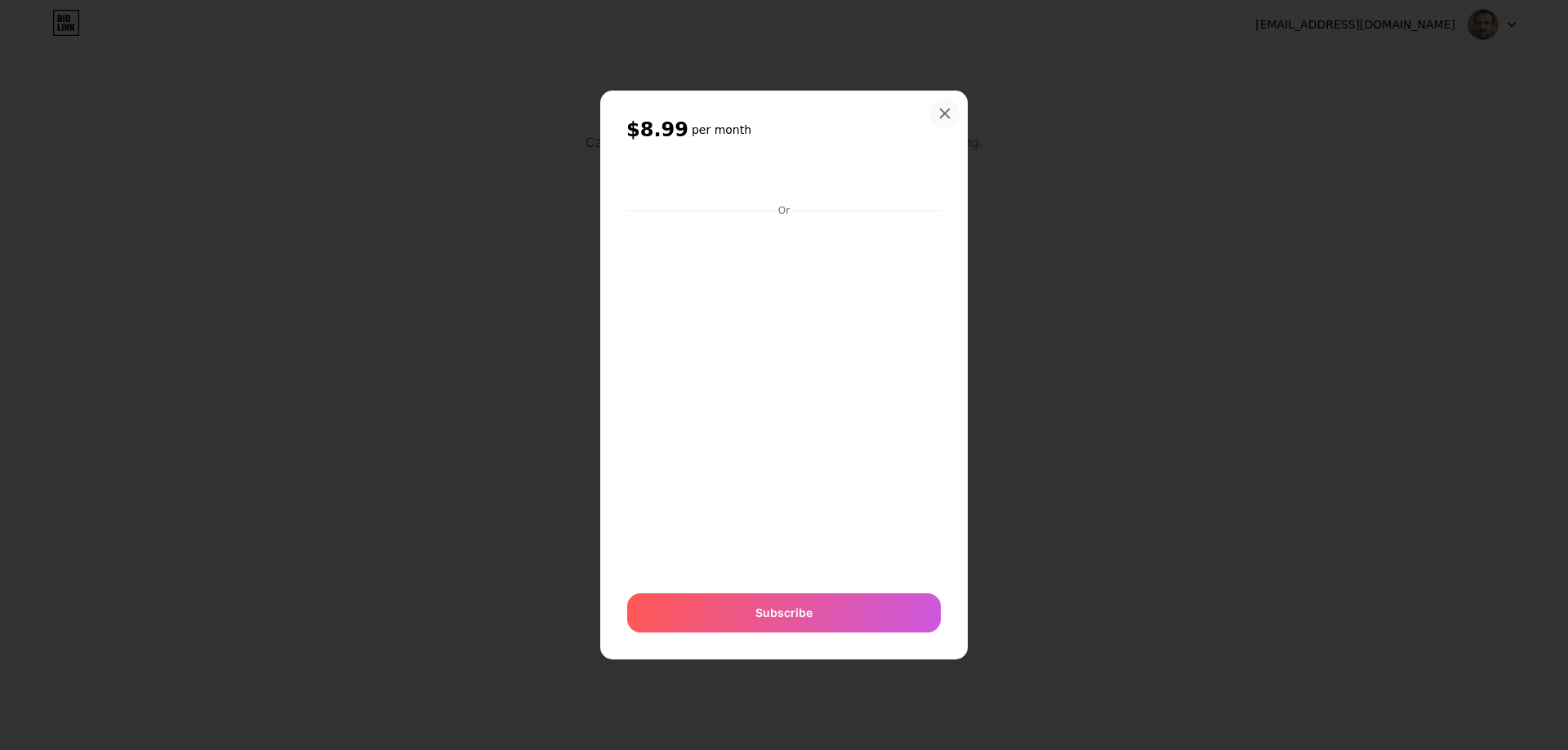
click at [949, 113] on icon at bounding box center [944, 114] width 13 height 13
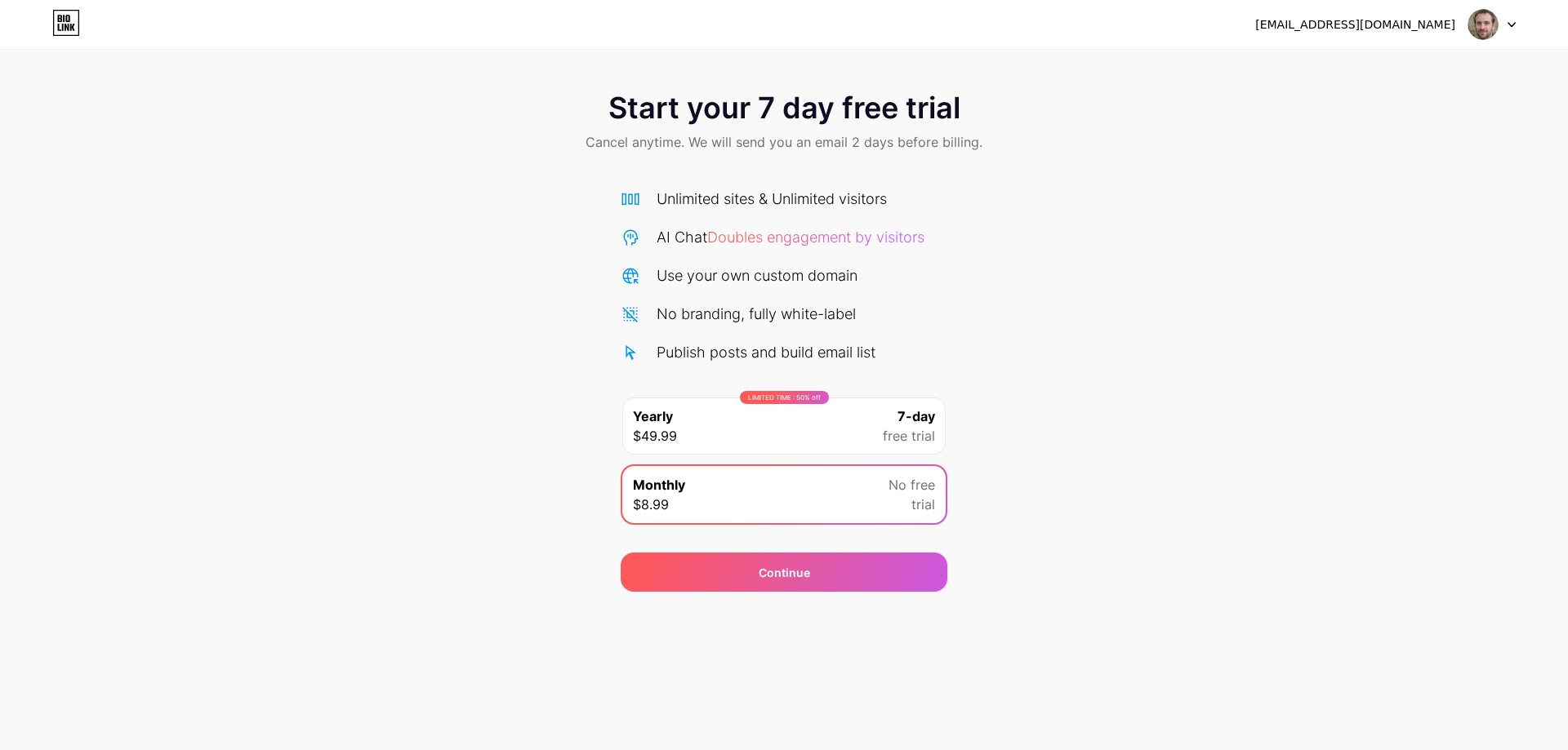
click at [876, 435] on div "LIMITED TIME : 50% off Yearly $49.99 7-day free trial" at bounding box center [783, 425] width 323 height 57
click at [888, 490] on div "Monthly $8.99 No free trial" at bounding box center [783, 495] width 323 height 57
click at [993, 502] on div "Start your 7 day free trial Cancel anytime. We will send you an email 2 days be…" at bounding box center [784, 334] width 1568 height 516
click at [893, 434] on span "free trial" at bounding box center [908, 436] width 52 height 20
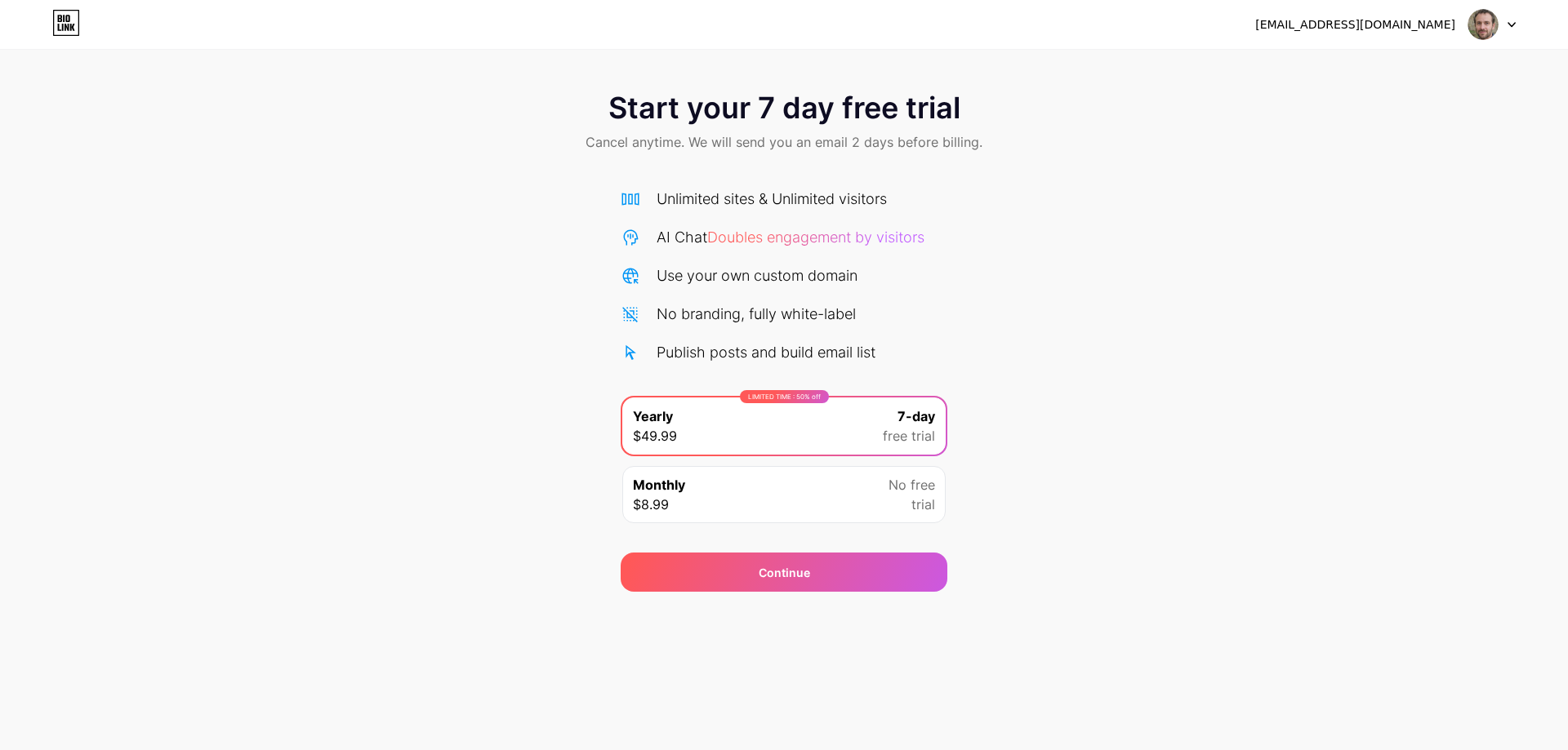
click at [1056, 463] on div "Start your 7 day free trial Cancel anytime. We will send you an email 2 days be…" at bounding box center [784, 334] width 1568 height 516
click at [874, 244] on span "Doubles engagement by visitors" at bounding box center [815, 236] width 217 height 17
click at [1496, 25] on img at bounding box center [1483, 25] width 31 height 31
click at [1432, 27] on div "[EMAIL_ADDRESS][DOMAIN_NAME]" at bounding box center [1355, 25] width 200 height 17
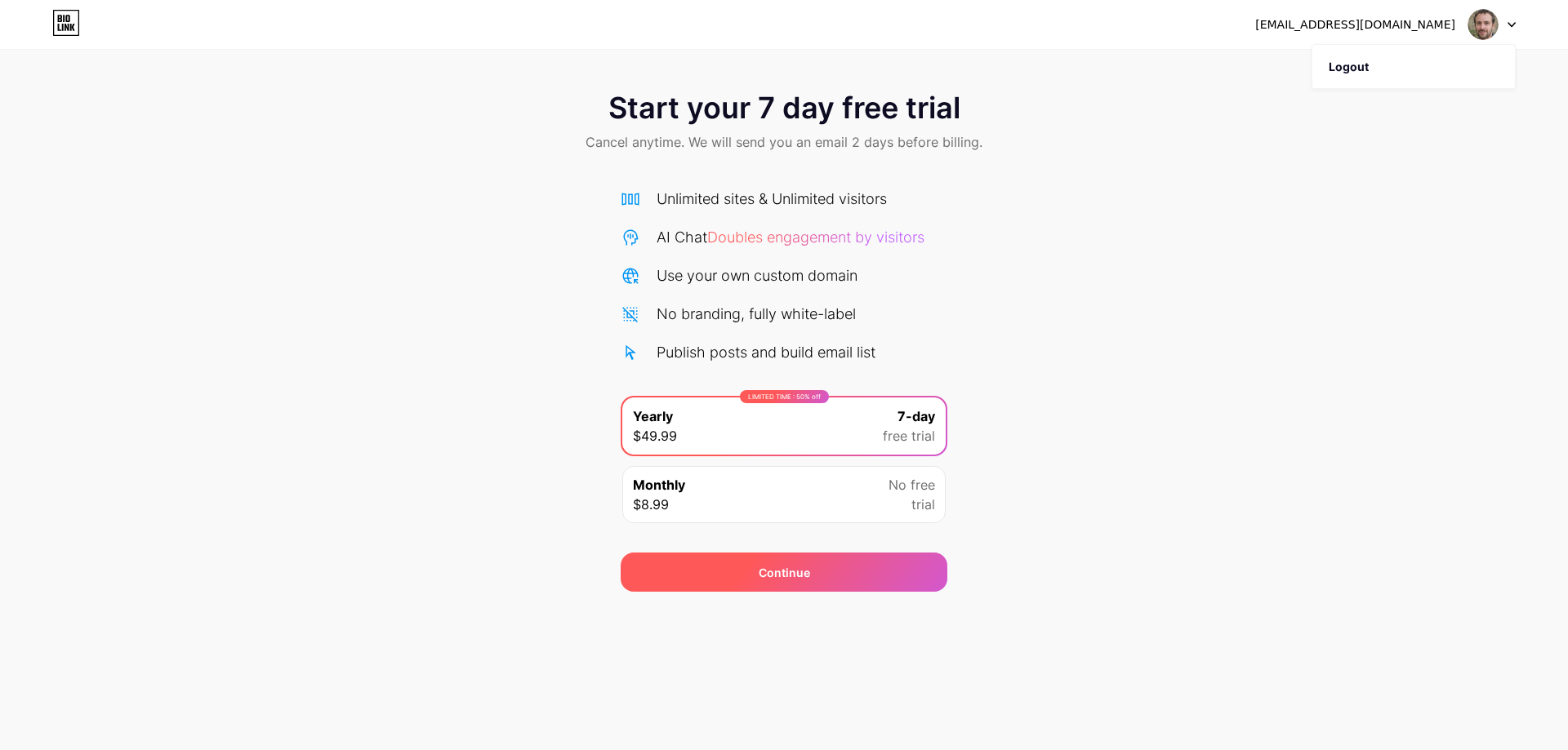
click at [717, 558] on div "Continue" at bounding box center [783, 572] width 327 height 39
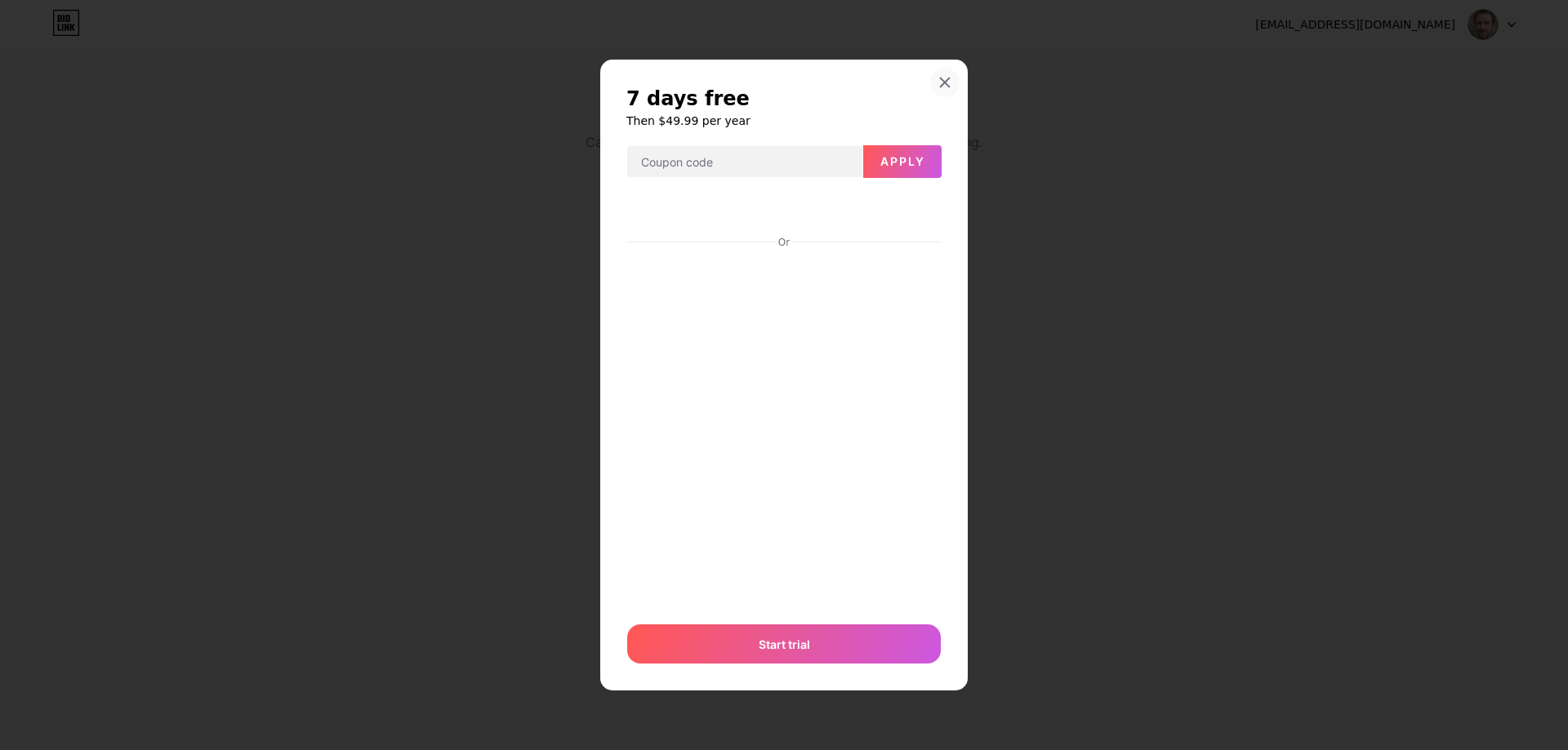
click at [938, 75] on div at bounding box center [944, 83] width 29 height 29
click at [1044, 251] on div "Start your 7 day free trial Cancel anytime. We will send you an email 2 days be…" at bounding box center [784, 334] width 1568 height 516
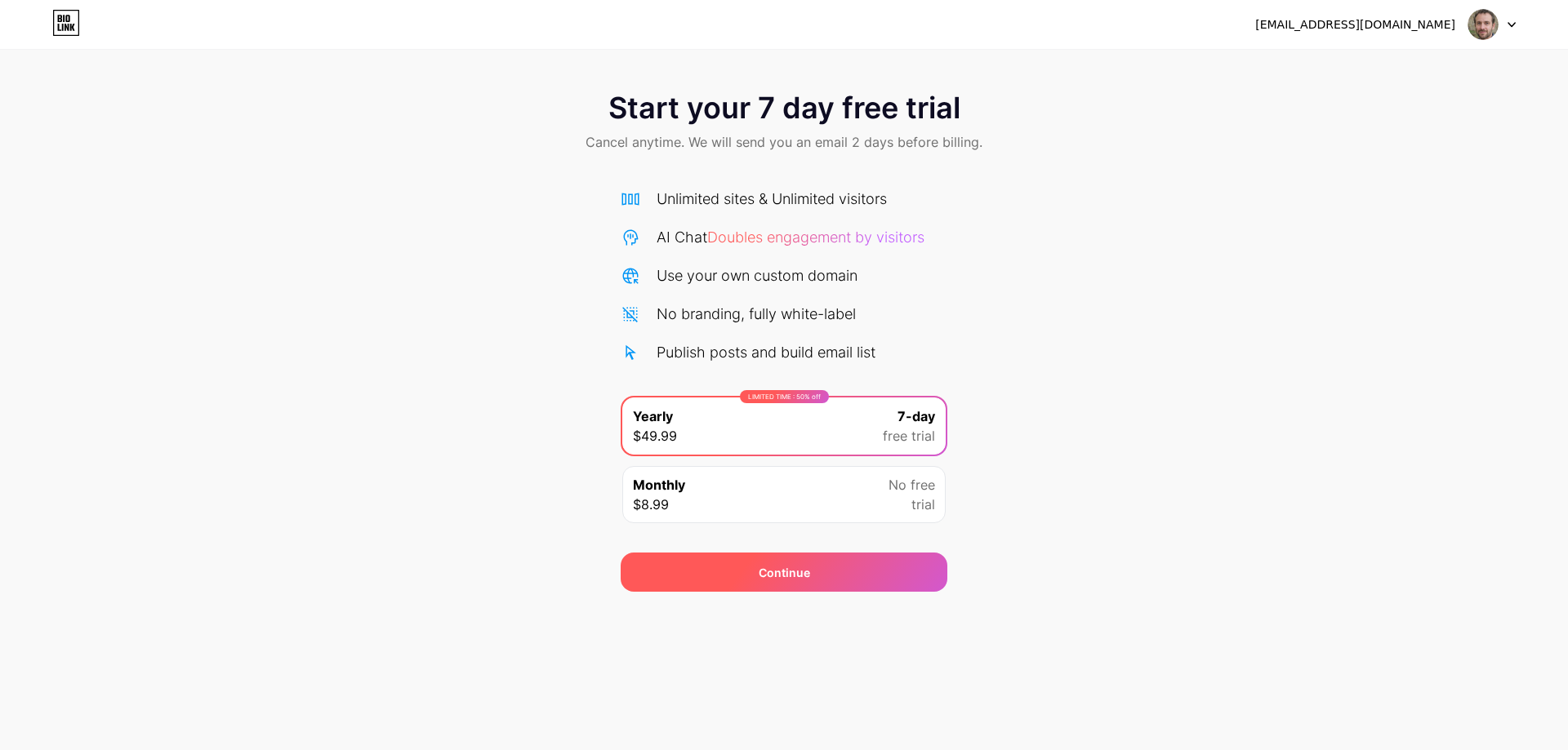
click at [836, 555] on div "Continue" at bounding box center [783, 572] width 327 height 39
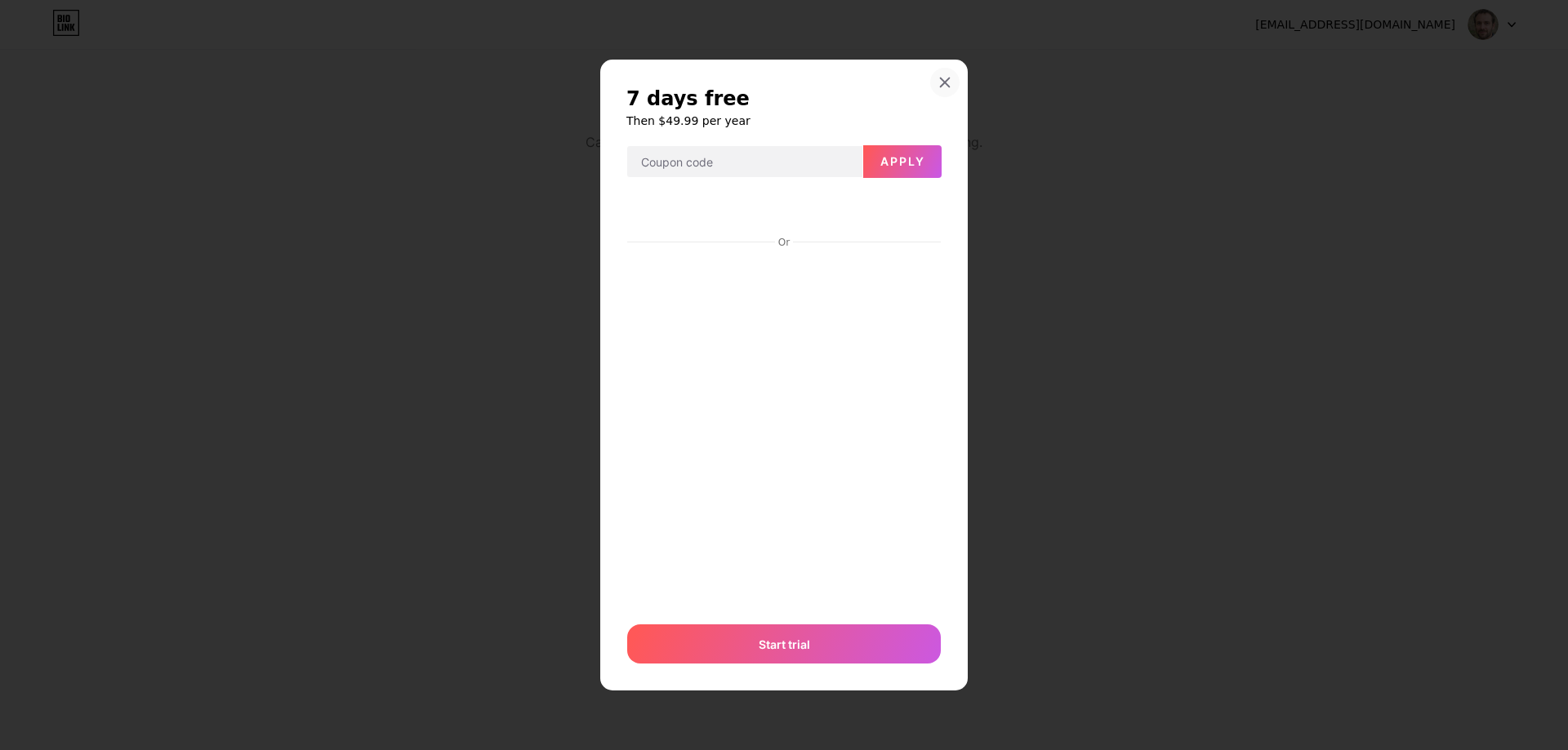
click at [947, 70] on div at bounding box center [944, 83] width 29 height 29
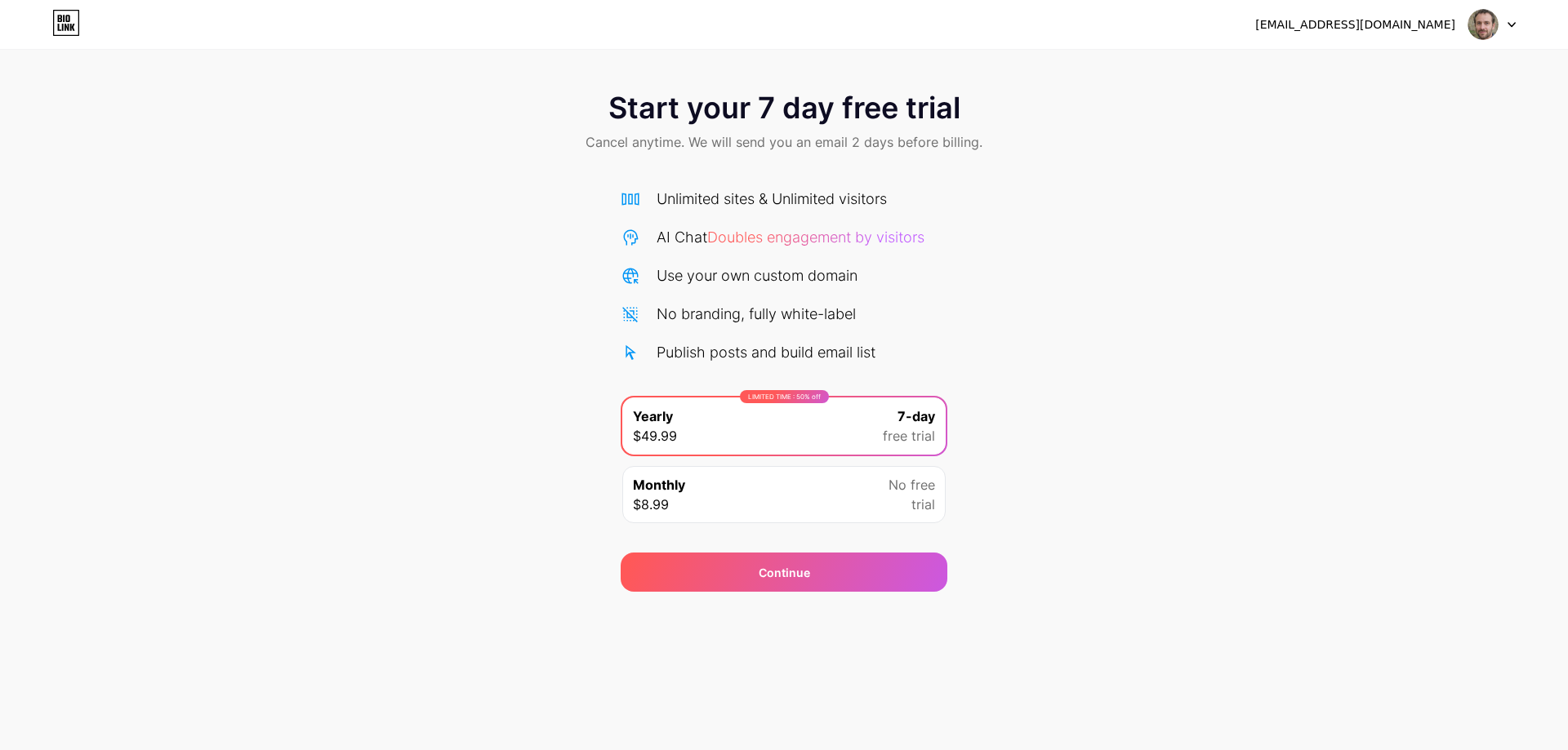
click at [71, 23] on icon at bounding box center [65, 23] width 28 height 26
click at [1070, 561] on div "Start your 7 day free trial Cancel anytime. We will send you an email 2 days be…" at bounding box center [784, 334] width 1568 height 516
click at [666, 140] on span "Cancel anytime. We will send you an email 2 days before billing." at bounding box center [784, 142] width 397 height 20
click at [667, 140] on span "Cancel anytime. We will send you an email 2 days before billing." at bounding box center [784, 142] width 397 height 20
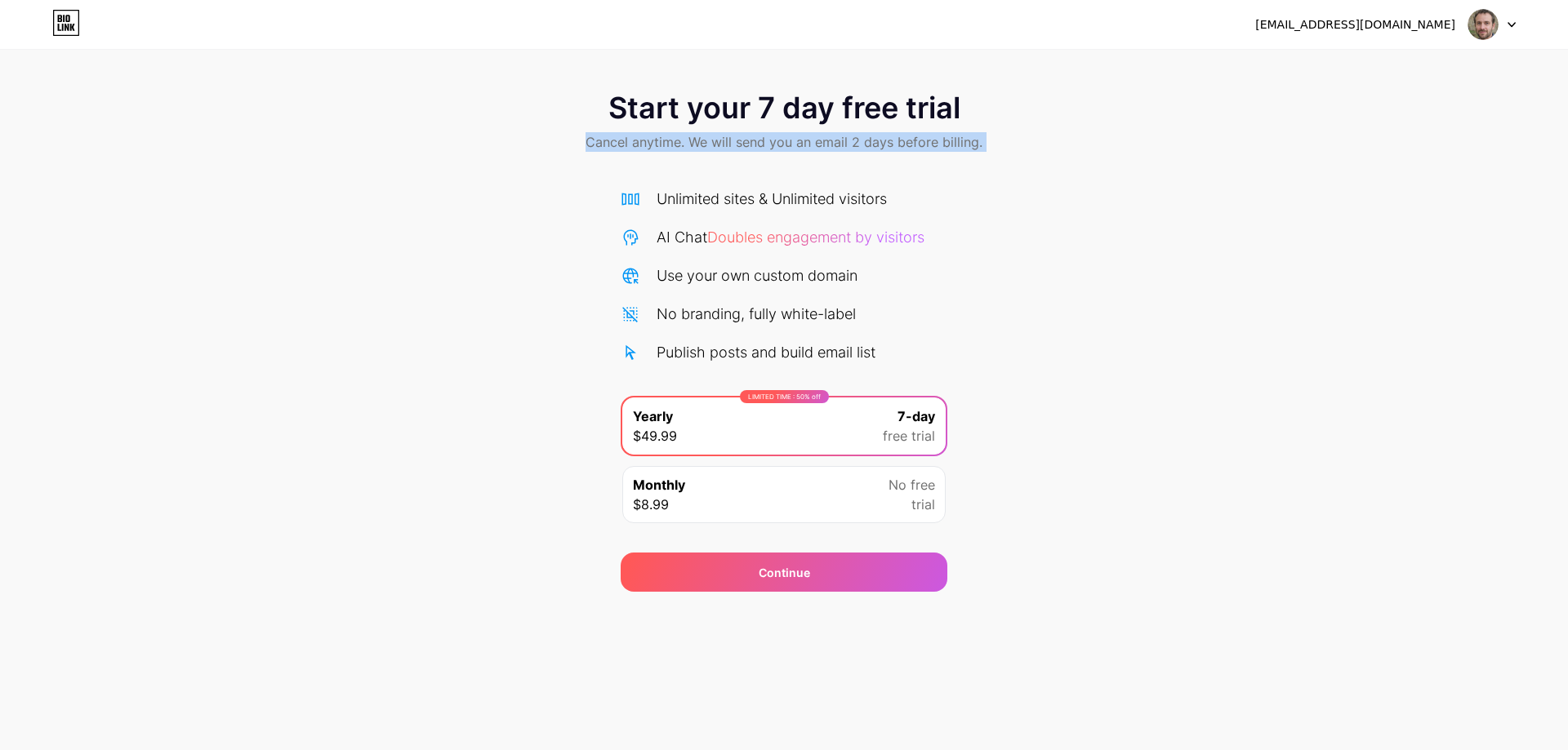
click at [667, 140] on span "Cancel anytime. We will send you an email 2 days before billing." at bounding box center [784, 142] width 397 height 20
click at [747, 203] on div "Unlimited sites & Unlimited visitors" at bounding box center [771, 198] width 230 height 22
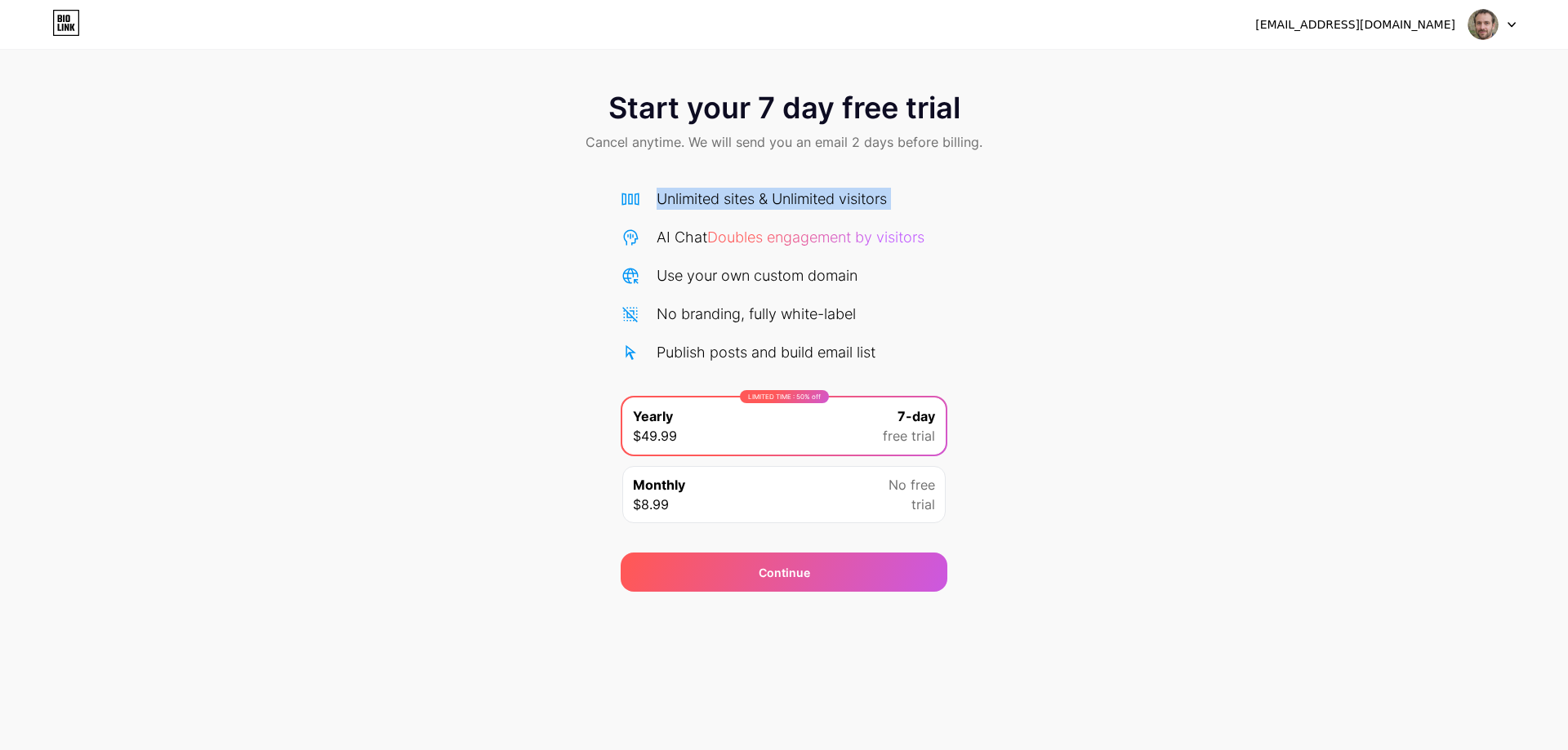
click at [747, 203] on div "Unlimited sites & Unlimited visitors" at bounding box center [771, 198] width 230 height 22
click at [767, 284] on div "Use your own custom domain" at bounding box center [757, 275] width 201 height 22
click at [759, 324] on div "No branding, fully white-label" at bounding box center [756, 314] width 199 height 22
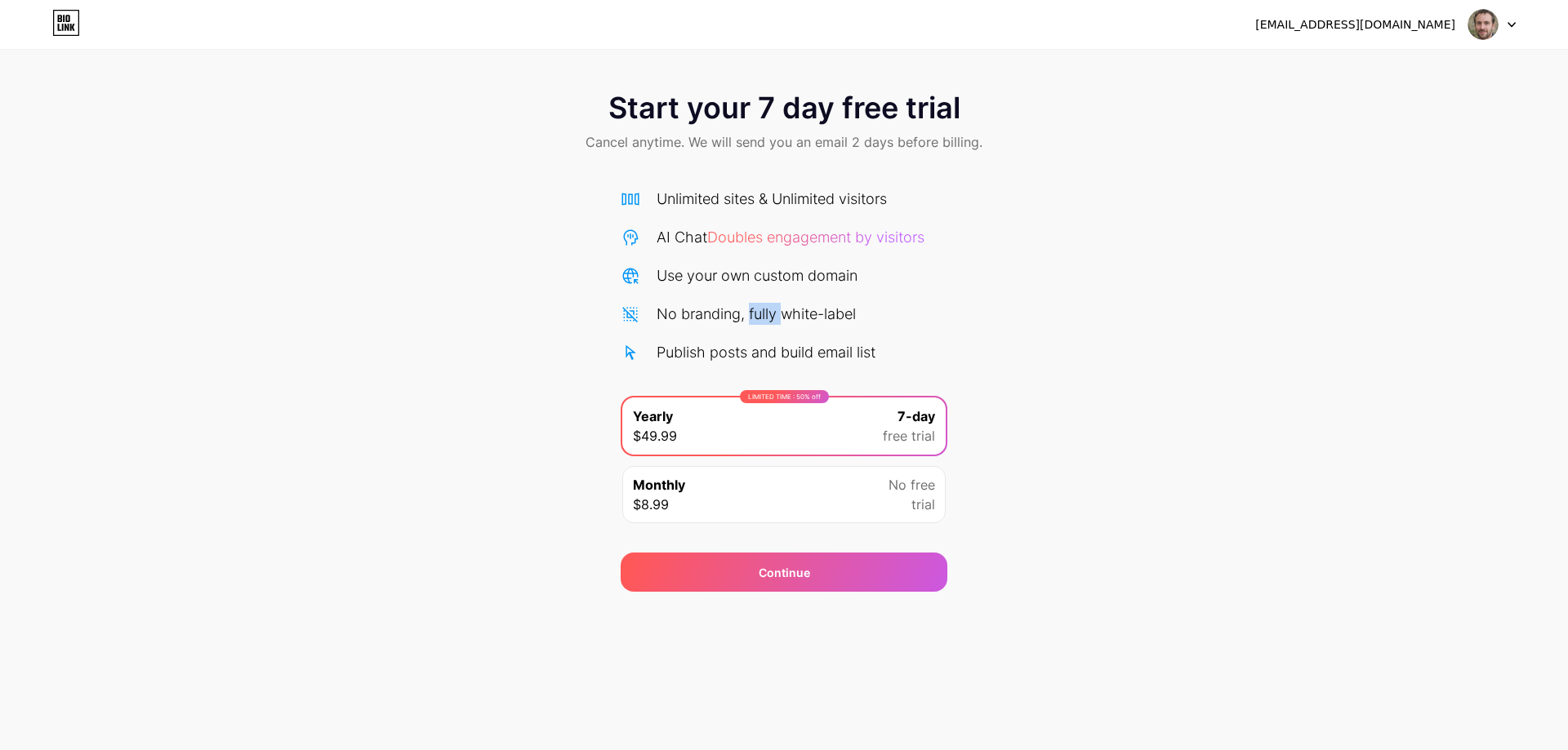
click at [759, 324] on div "No branding, fully white-label" at bounding box center [756, 314] width 199 height 22
click at [756, 347] on div "Publish posts and build email list" at bounding box center [766, 352] width 219 height 22
click at [773, 439] on div "LIMITED TIME : 50% off Yearly $49.99 7-day free trial" at bounding box center [783, 425] width 323 height 57
click at [774, 495] on div "Monthly $8.99 No free trial" at bounding box center [783, 495] width 323 height 57
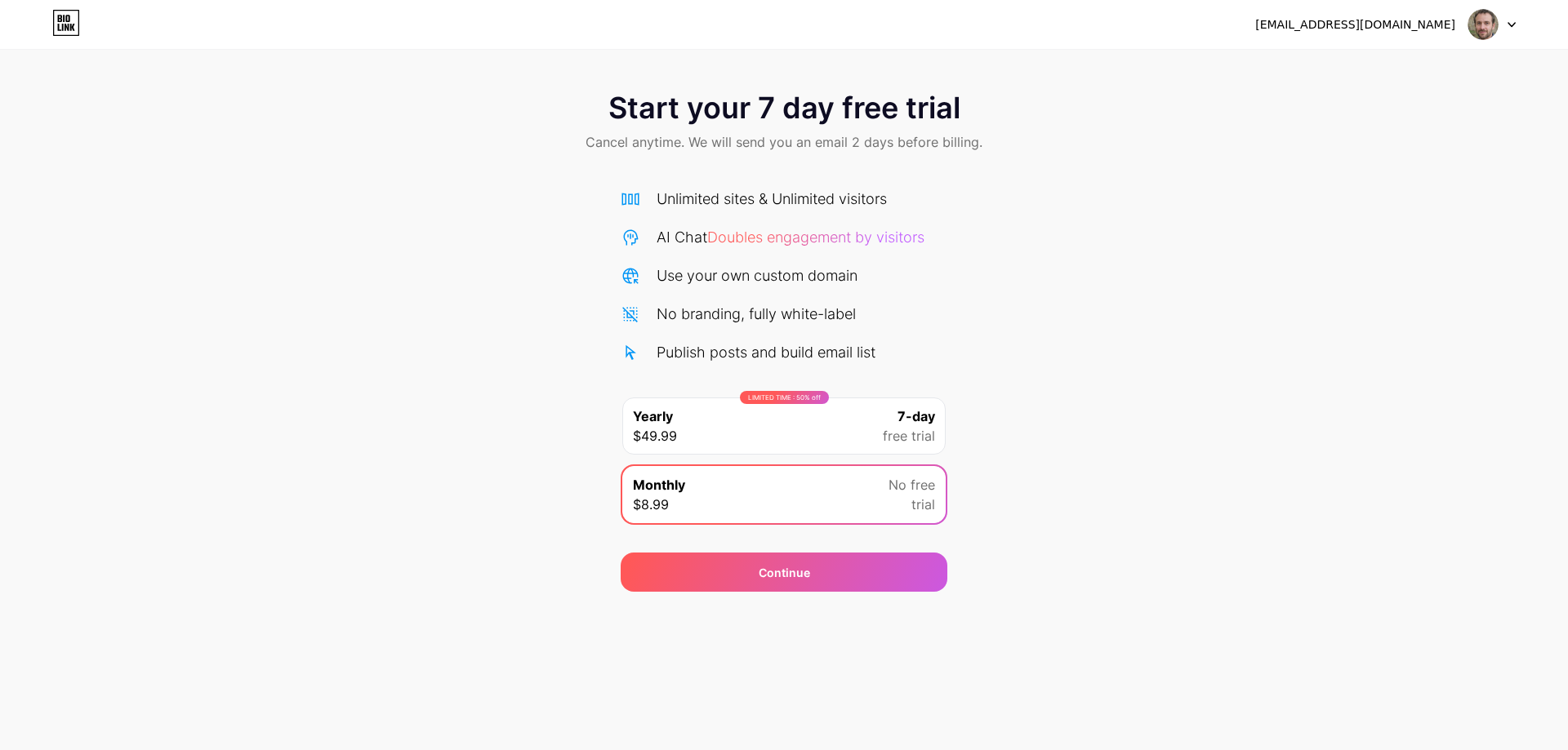
click at [883, 426] on span "free trial" at bounding box center [908, 436] width 52 height 20
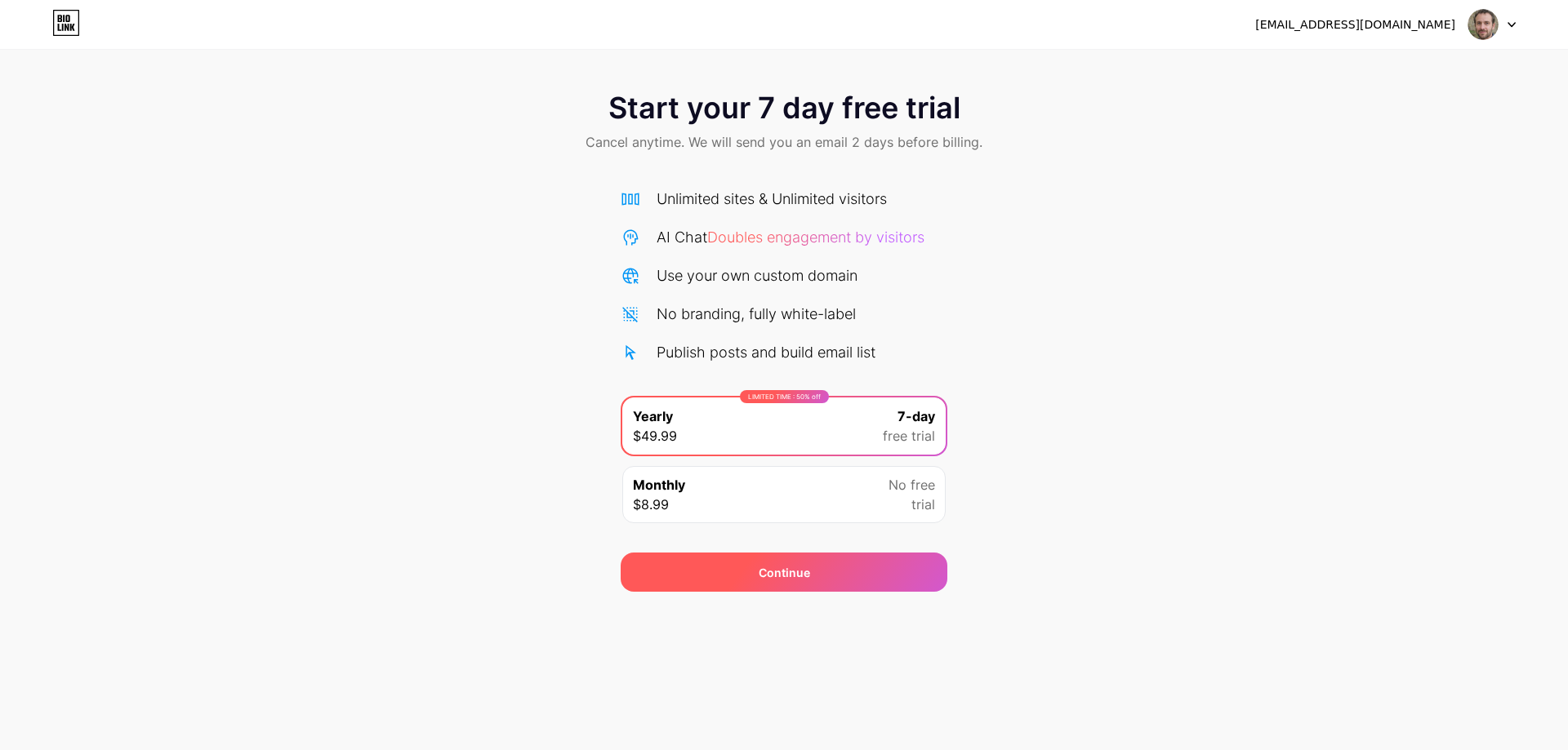
click at [824, 573] on div "Continue" at bounding box center [783, 572] width 327 height 39
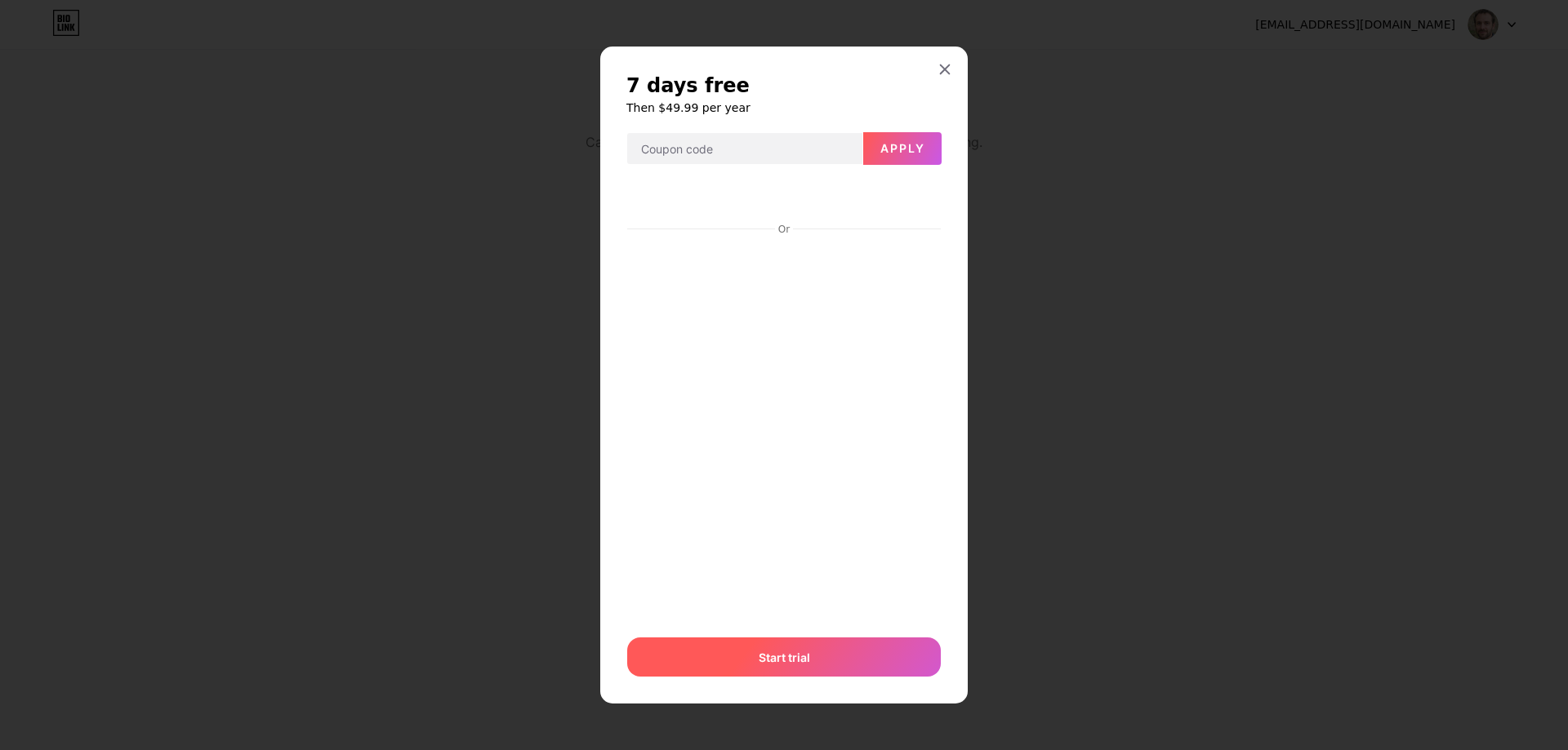
click at [794, 665] on span "Start trial" at bounding box center [784, 657] width 52 height 17
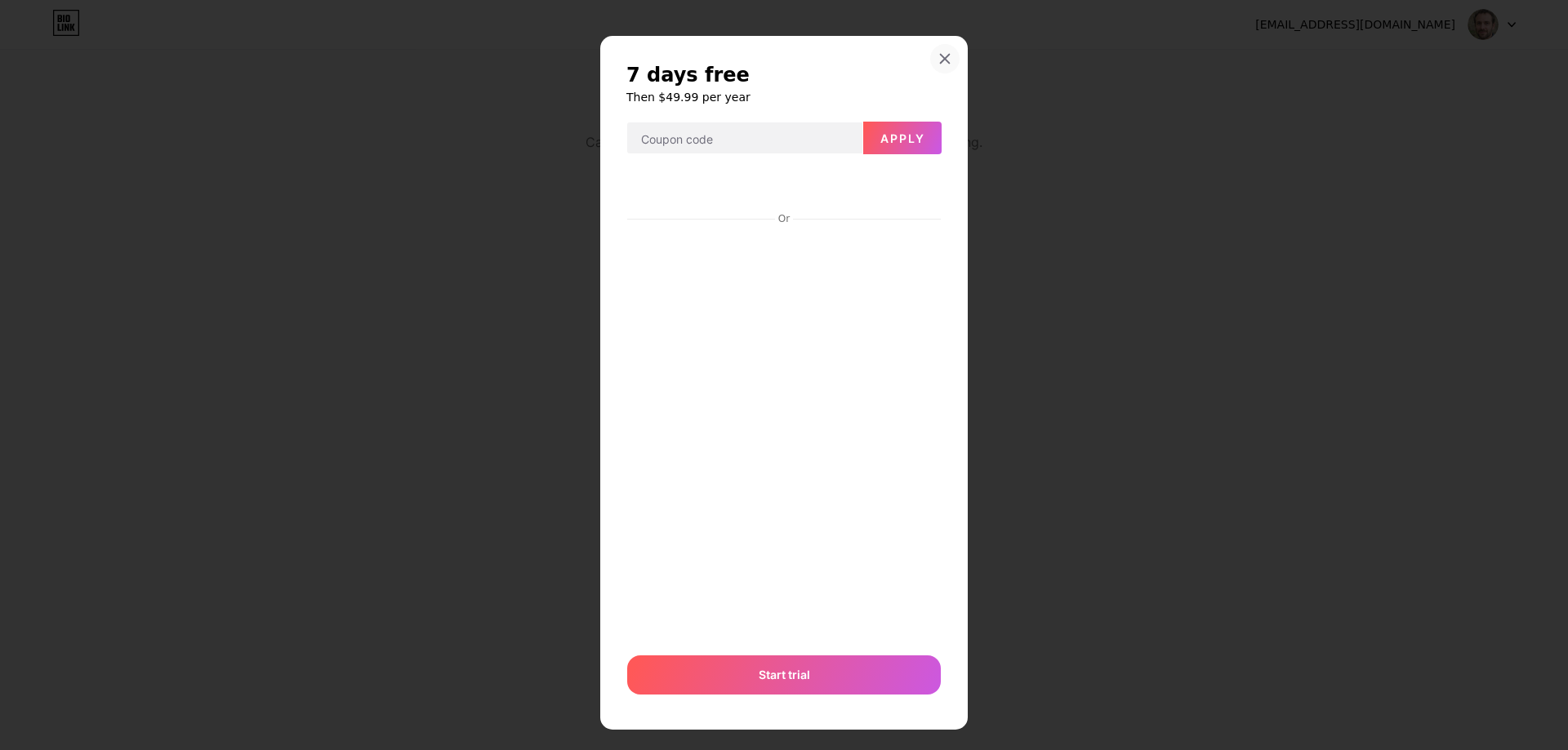
click at [938, 58] on icon at bounding box center [944, 58] width 13 height 13
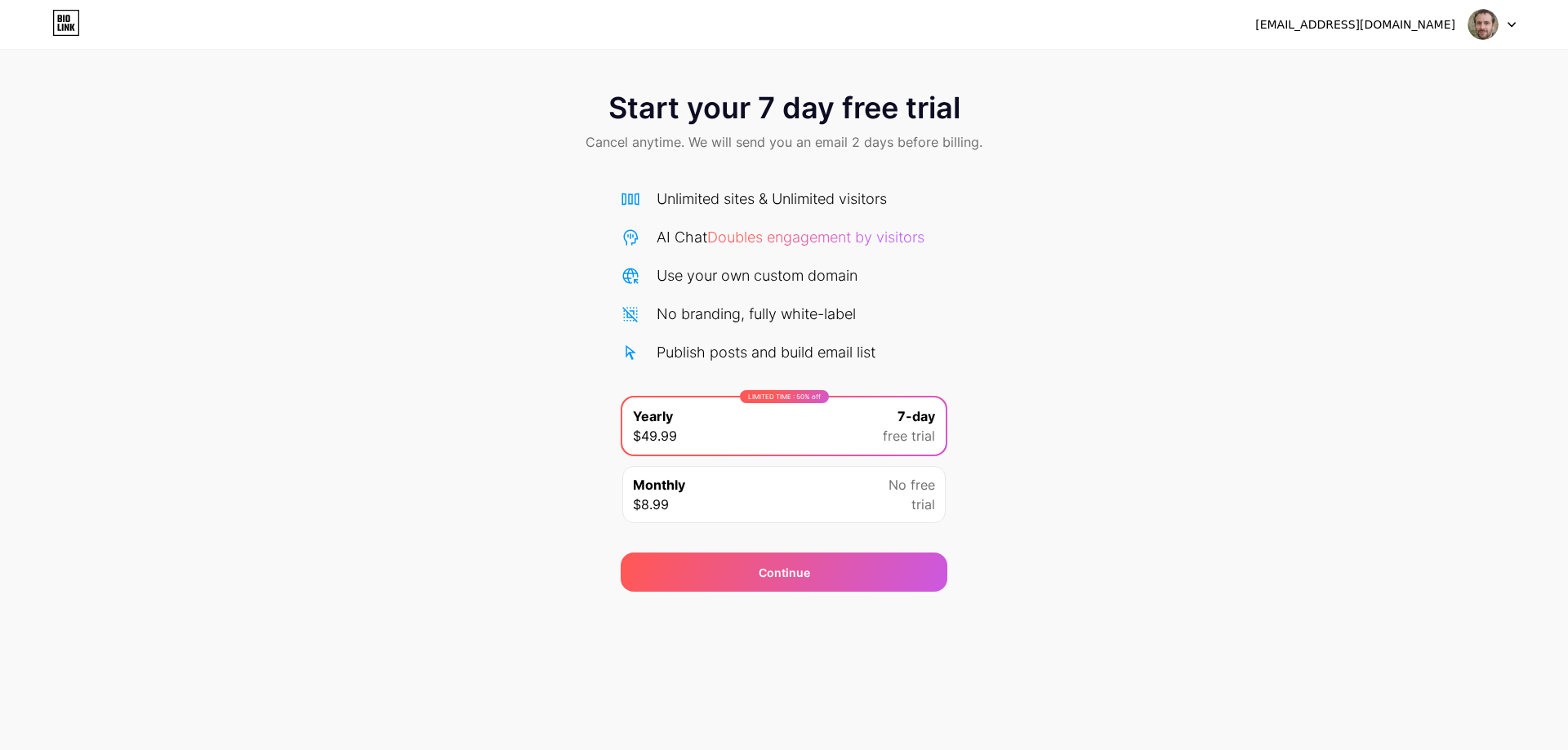
click at [839, 115] on span "Start your 7 day free trial" at bounding box center [784, 108] width 352 height 33
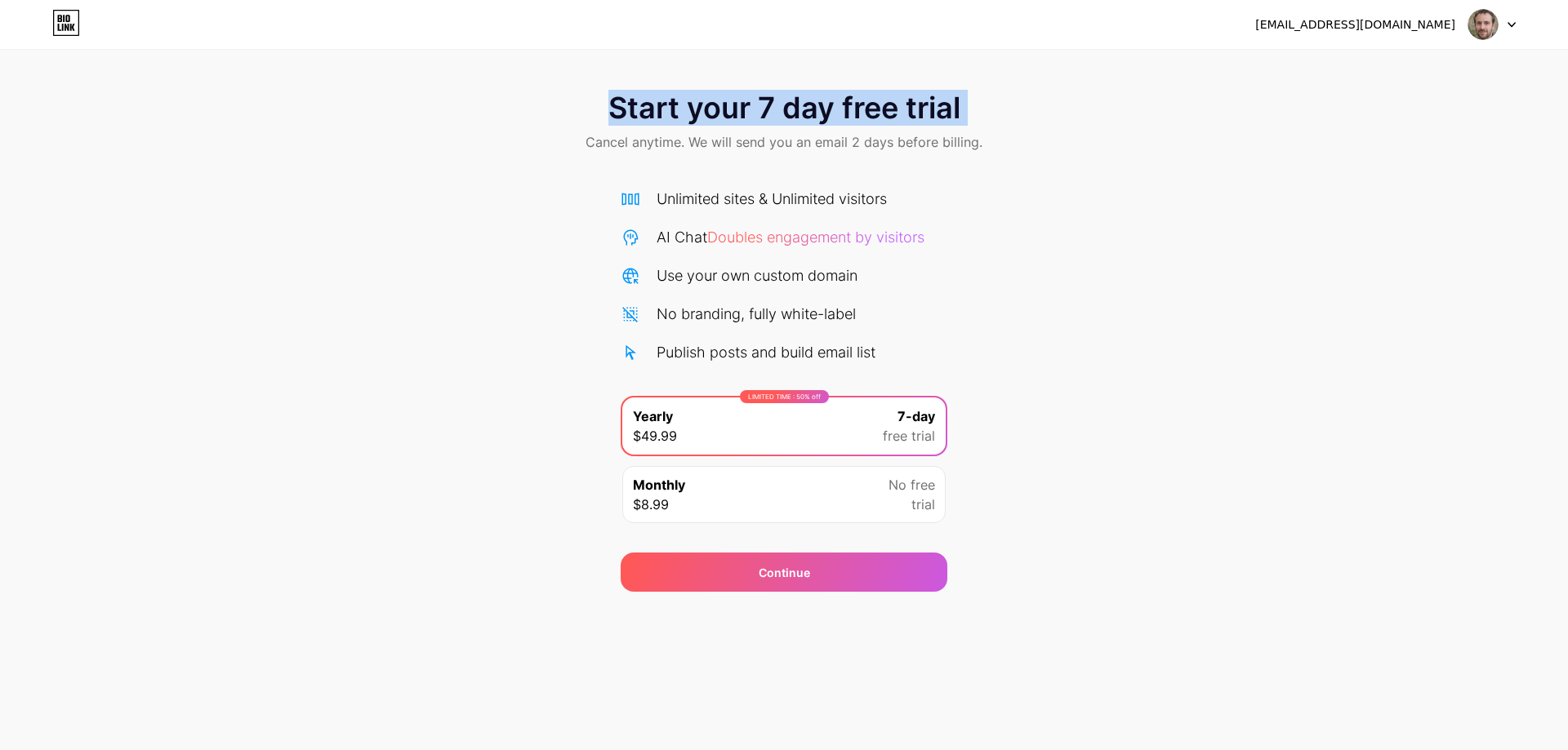
click at [839, 115] on span "Start your 7 day free trial" at bounding box center [784, 108] width 352 height 33
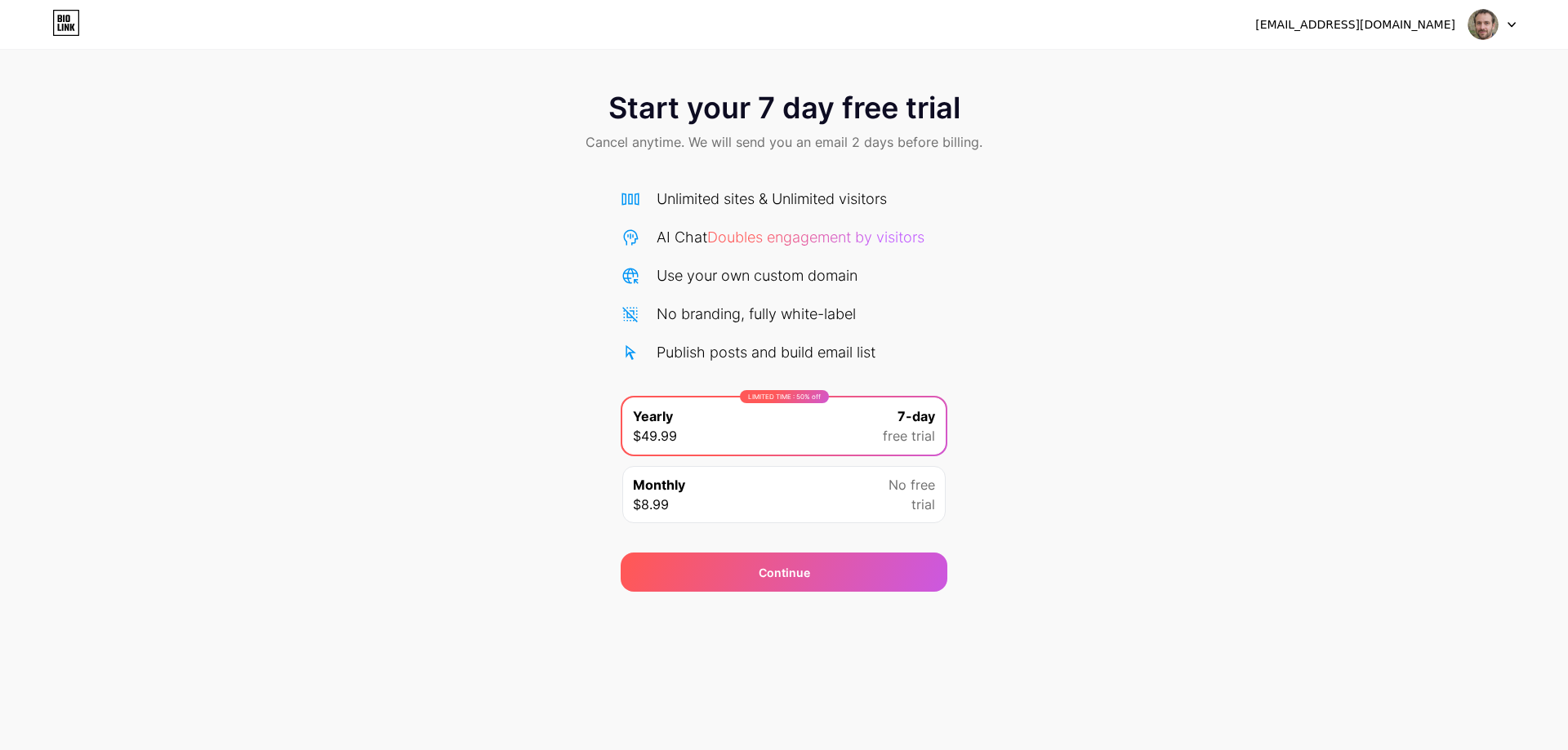
click at [814, 142] on span "Cancel anytime. We will send you an email 2 days before billing." at bounding box center [784, 142] width 397 height 20
click at [791, 195] on div "Unlimited sites & Unlimited visitors" at bounding box center [771, 198] width 230 height 22
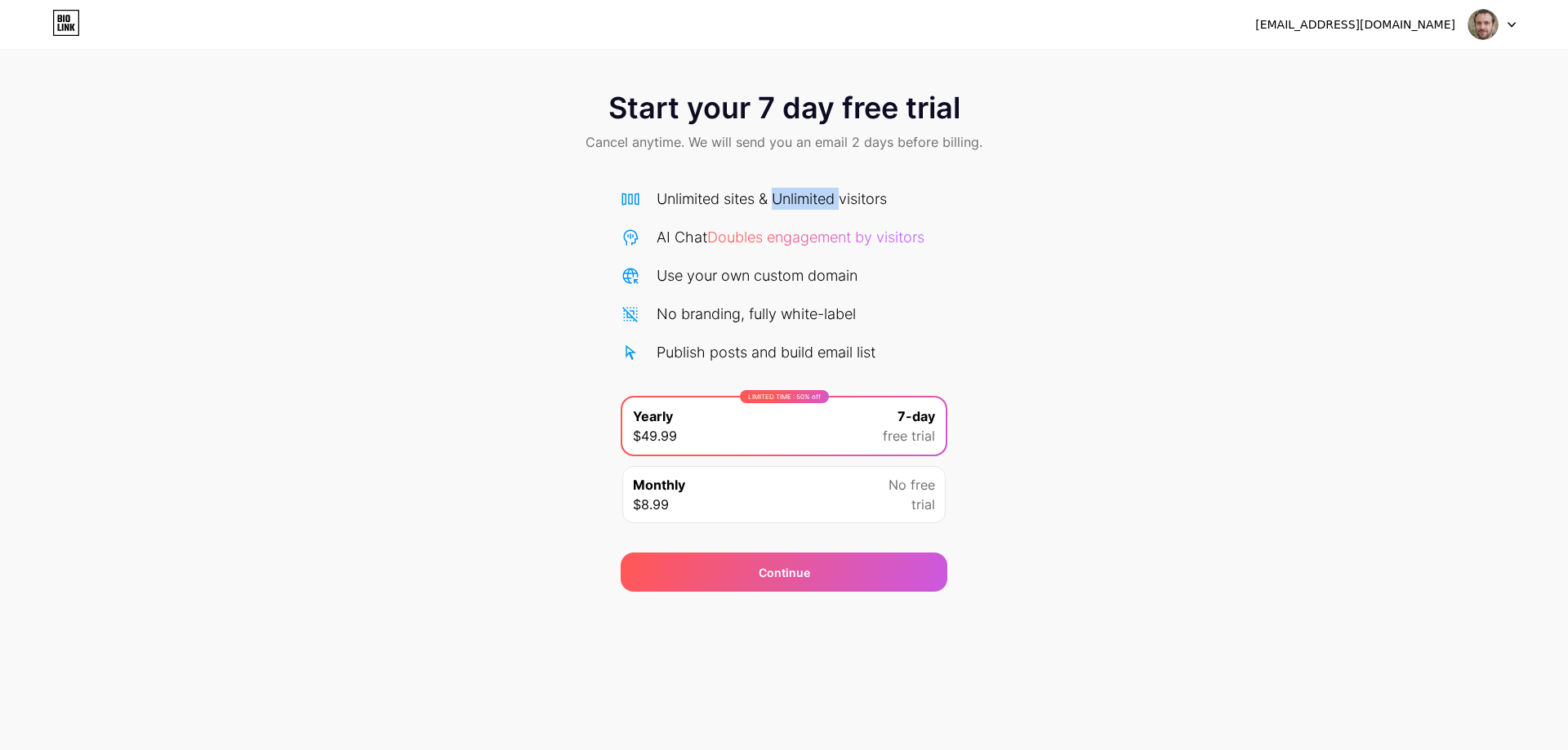
click at [791, 195] on div "Unlimited sites & Unlimited visitors" at bounding box center [771, 198] width 230 height 22
click at [756, 237] on span "Doubles engagement by visitors" at bounding box center [815, 236] width 217 height 17
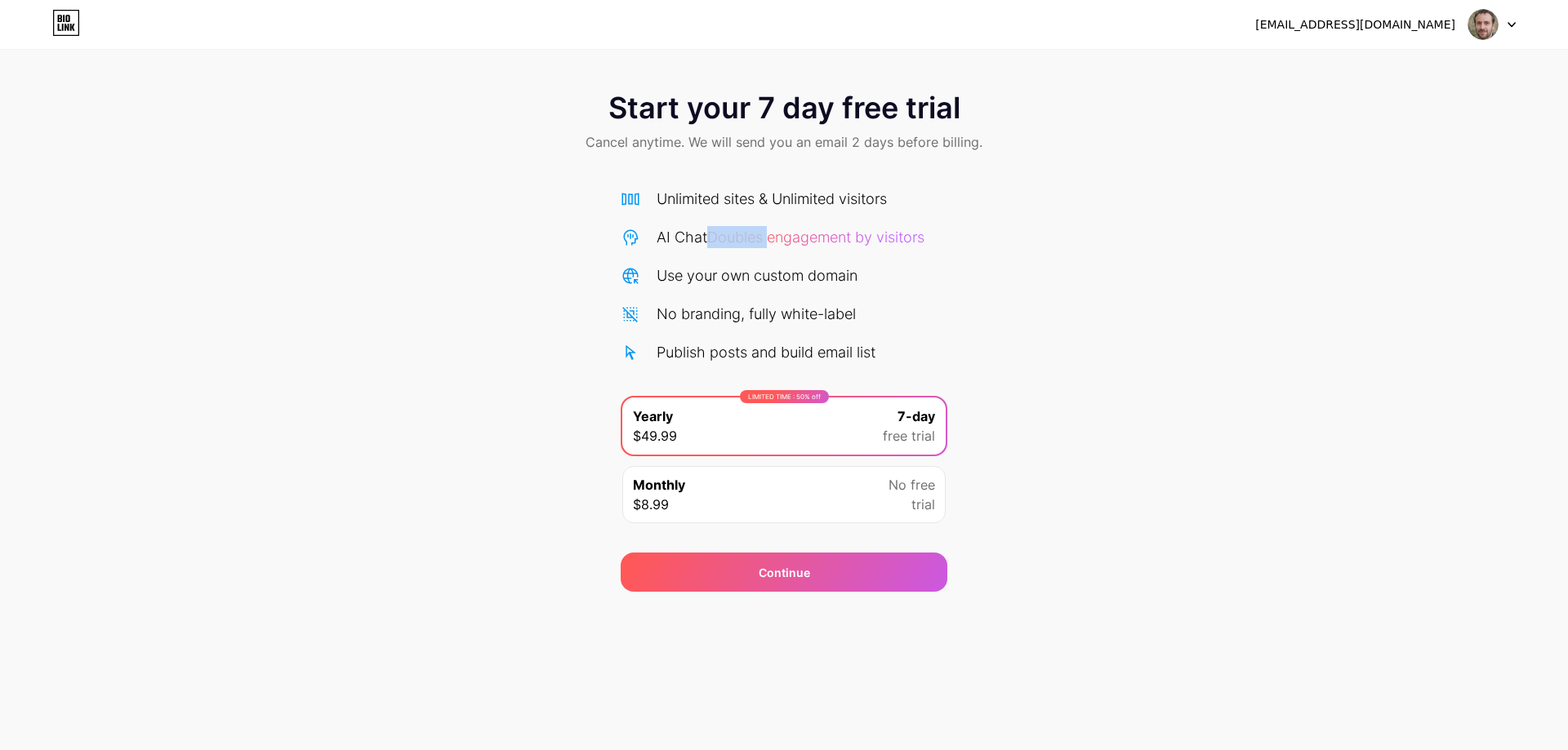
click at [756, 237] on span "Doubles engagement by visitors" at bounding box center [815, 236] width 217 height 17
click at [762, 282] on div "Use your own custom domain" at bounding box center [757, 275] width 201 height 22
click at [766, 328] on div "Unlimited sites & Unlimited visitors AI Chat Doubles engagement by visitors Use…" at bounding box center [783, 275] width 327 height 175
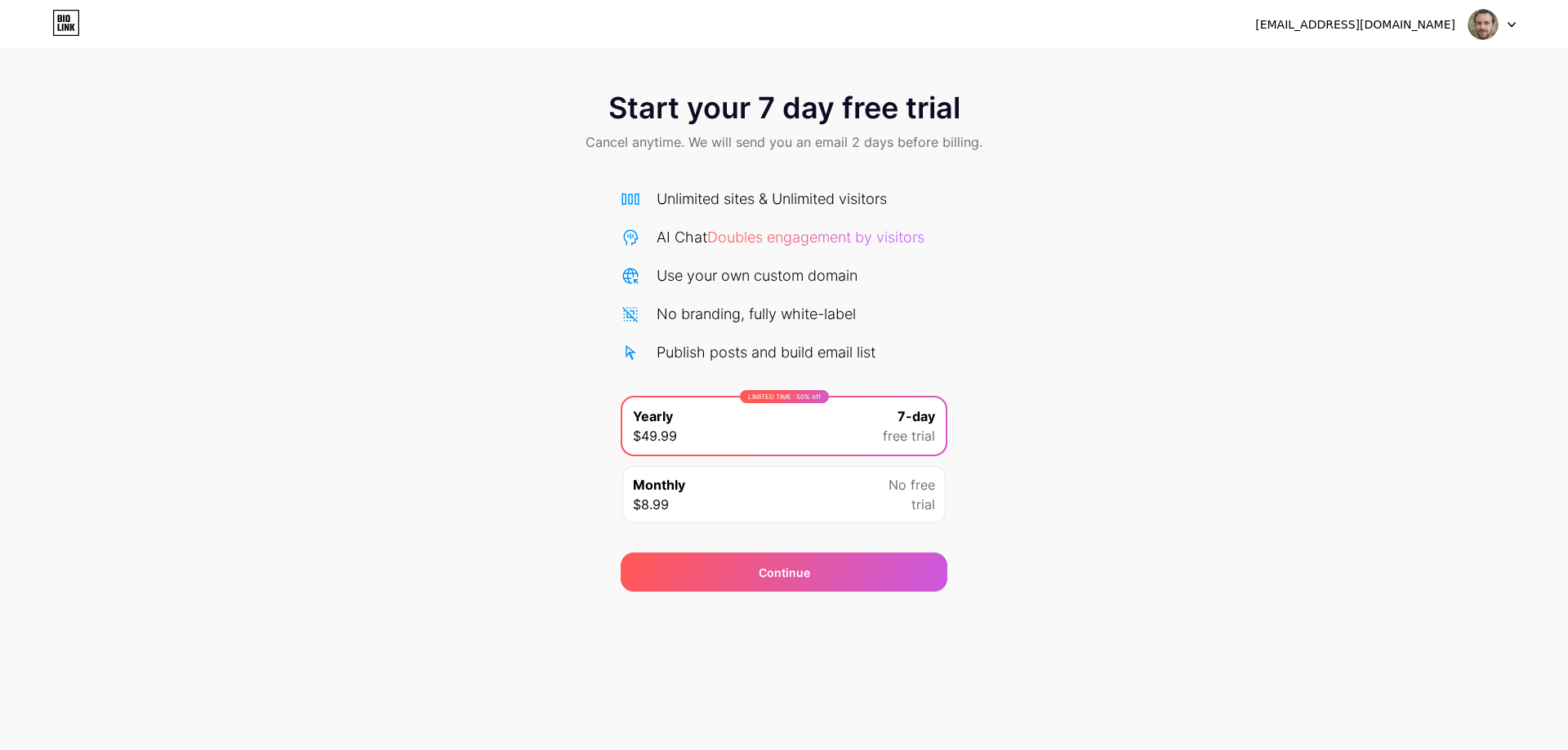
click at [766, 328] on div "Unlimited sites & Unlimited visitors AI Chat Doubles engagement by visitors Use…" at bounding box center [783, 275] width 327 height 175
click at [764, 348] on div "Publish posts and build email list" at bounding box center [766, 352] width 219 height 22
click at [413, 212] on div "Start your 7 day free trial Cancel anytime. We will send you an email 2 days be…" at bounding box center [784, 334] width 1568 height 516
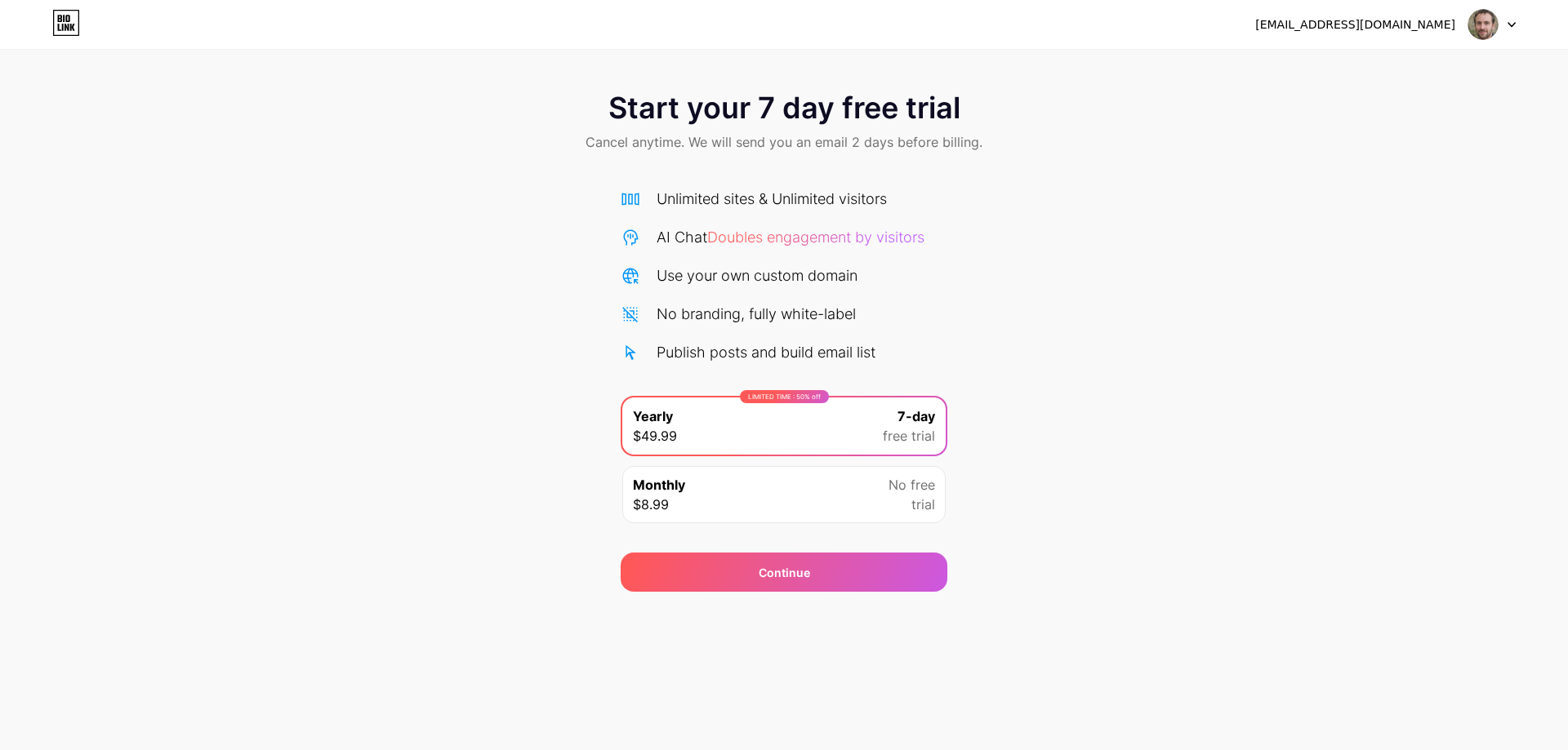
click at [1465, 15] on div "[EMAIL_ADDRESS][DOMAIN_NAME]" at bounding box center [1385, 25] width 260 height 29
click at [1469, 27] on img at bounding box center [1483, 25] width 31 height 31
click at [60, 23] on icon at bounding box center [65, 23] width 28 height 26
click at [776, 481] on div "Monthly $8.99 No free trial" at bounding box center [783, 495] width 323 height 57
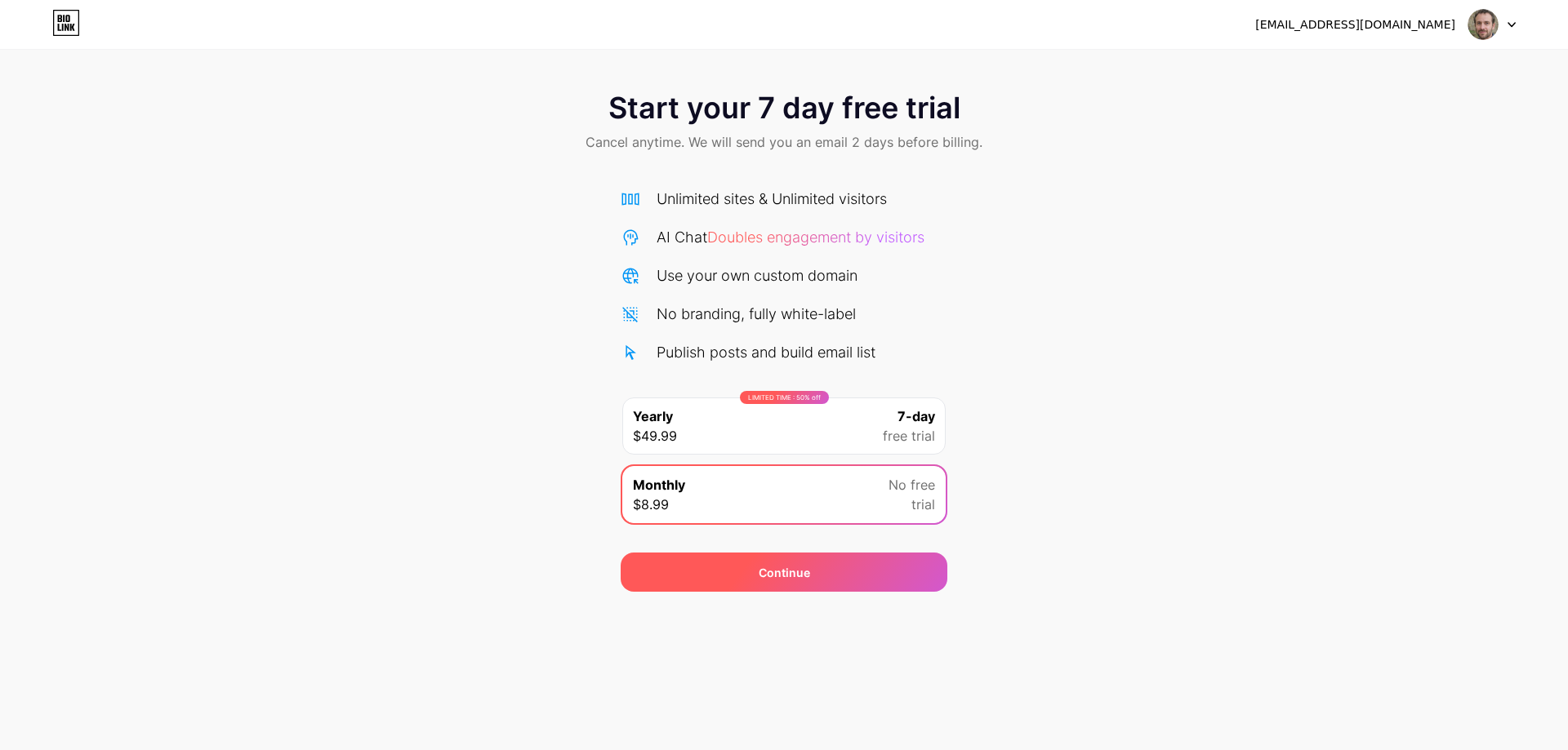
click at [820, 583] on div "Continue" at bounding box center [783, 572] width 327 height 39
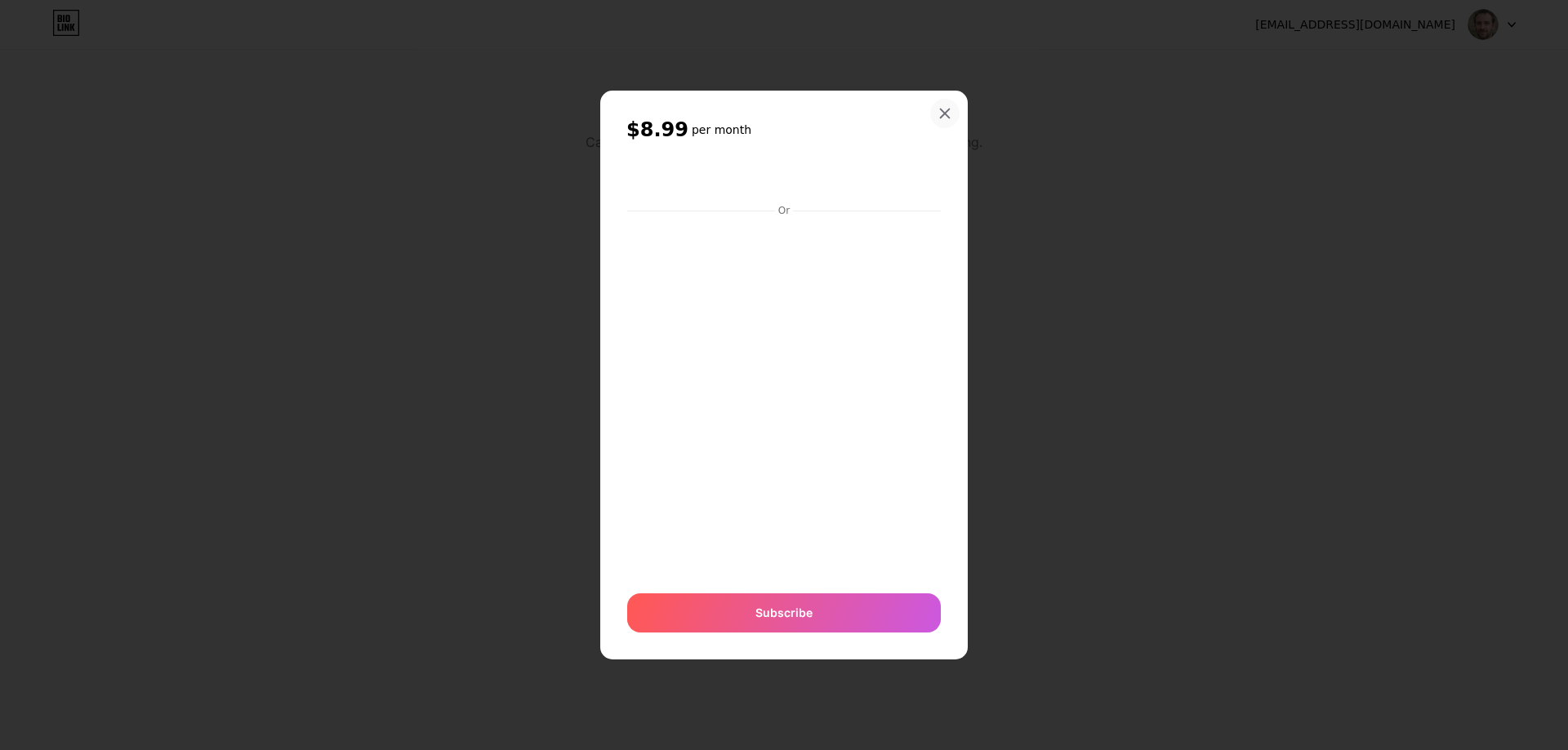
click at [947, 115] on icon at bounding box center [944, 114] width 13 height 13
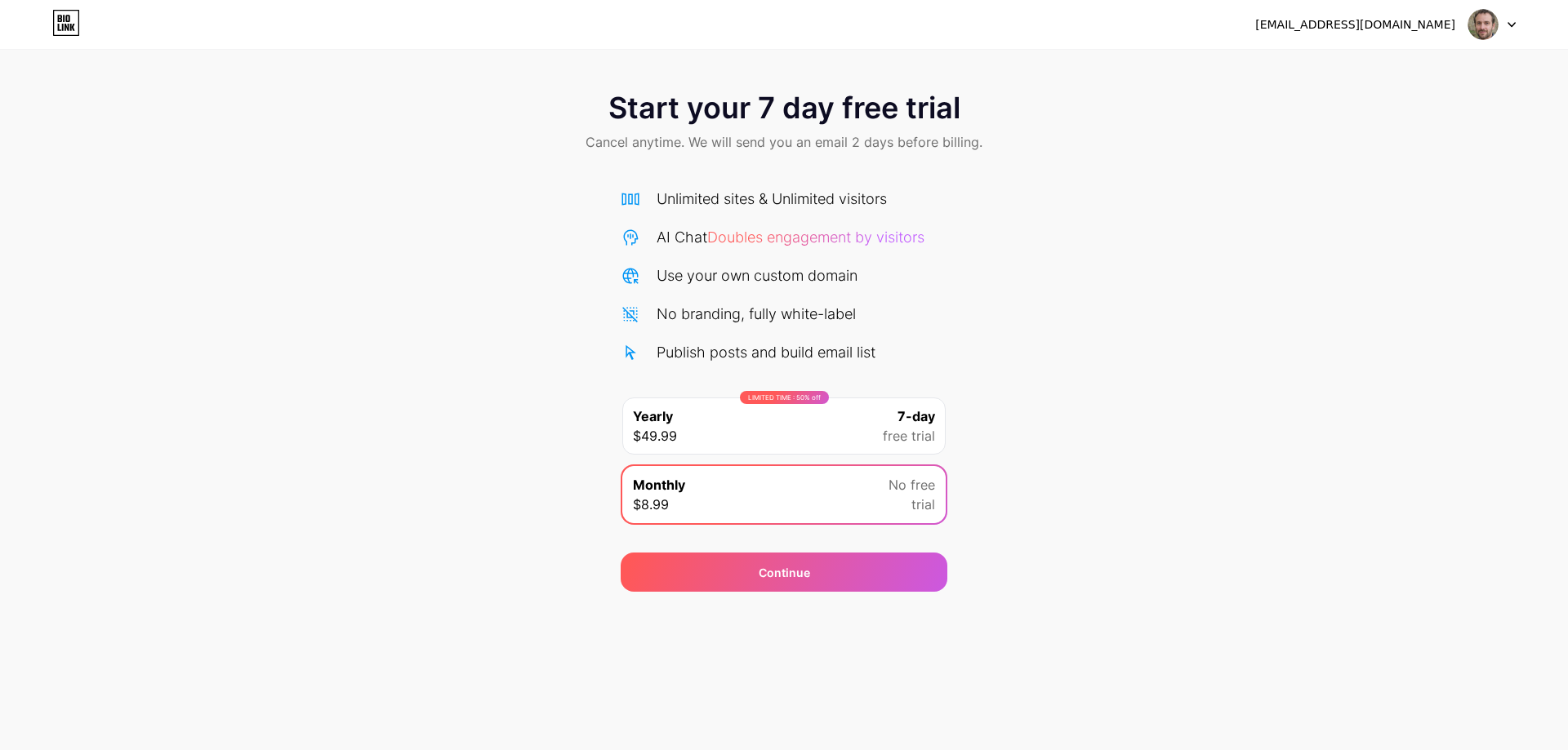
click at [1018, 204] on div "Start your 7 day free trial Cancel anytime. We will send you an email 2 days be…" at bounding box center [784, 334] width 1568 height 516
click at [797, 433] on div "LIMITED TIME : 50% off Yearly $49.99 7-day free trial" at bounding box center [783, 425] width 323 height 57
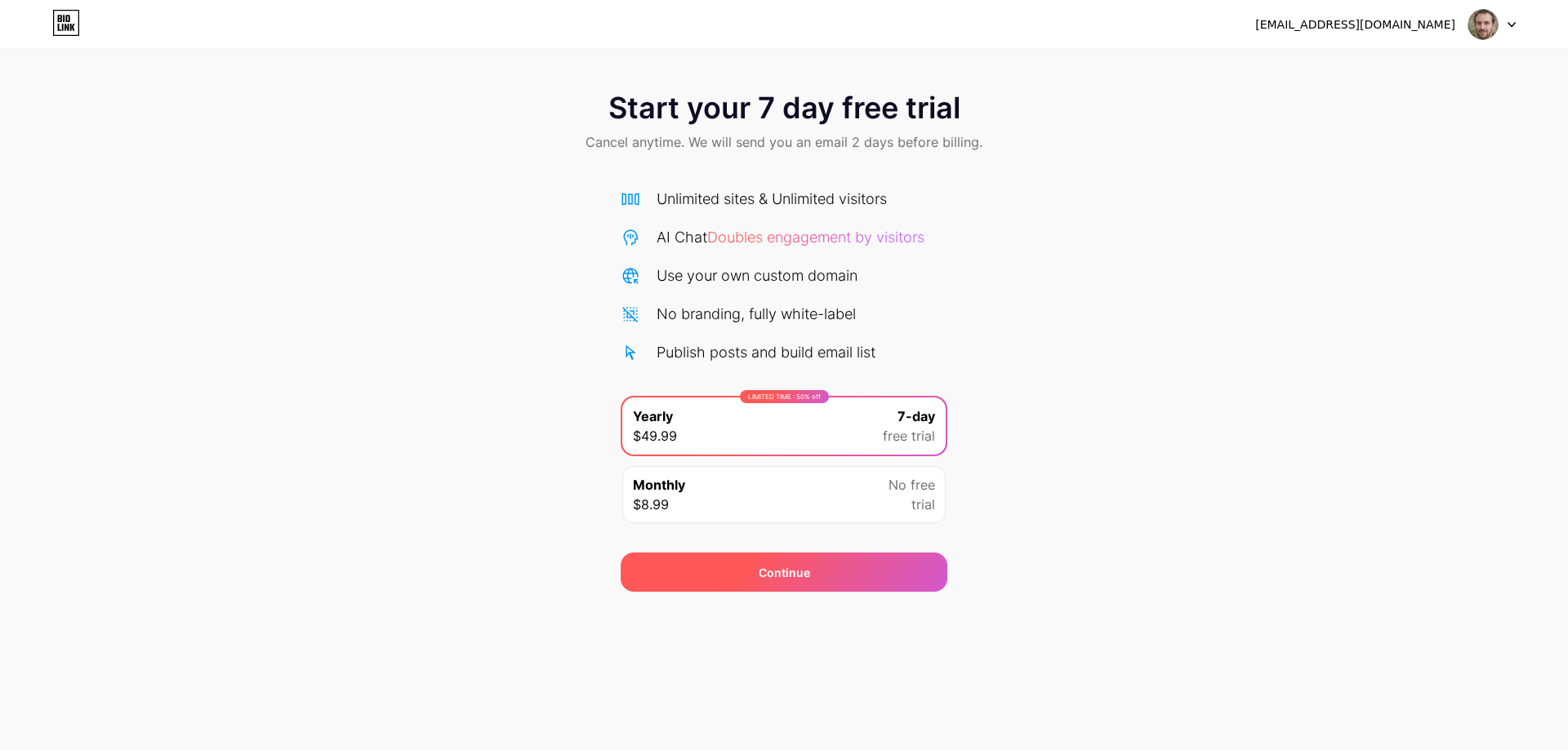
click at [848, 559] on div "Continue" at bounding box center [783, 572] width 327 height 39
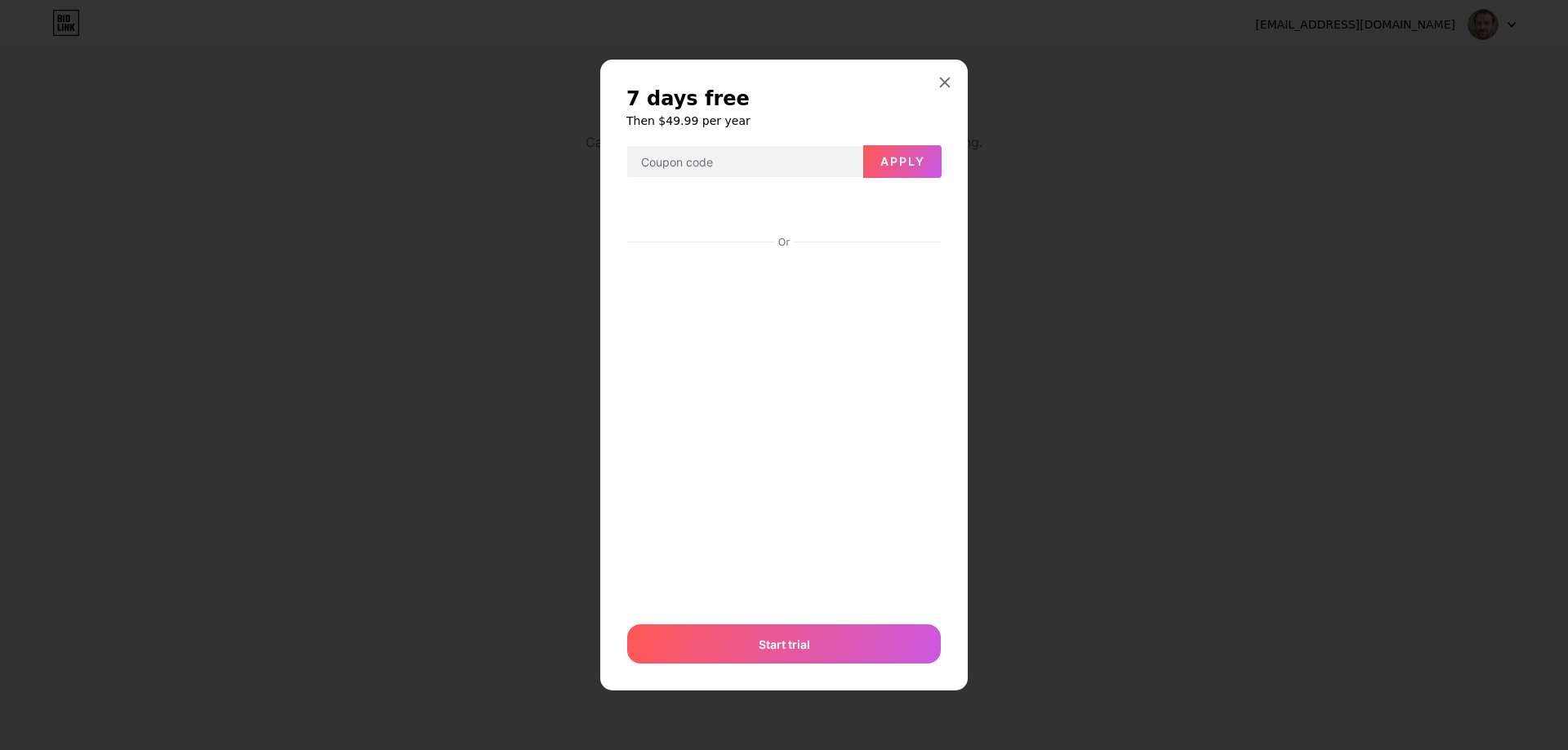
click at [769, 115] on h6 "Then $49.99 per year" at bounding box center [784, 121] width 316 height 16
click at [949, 72] on div at bounding box center [944, 83] width 29 height 29
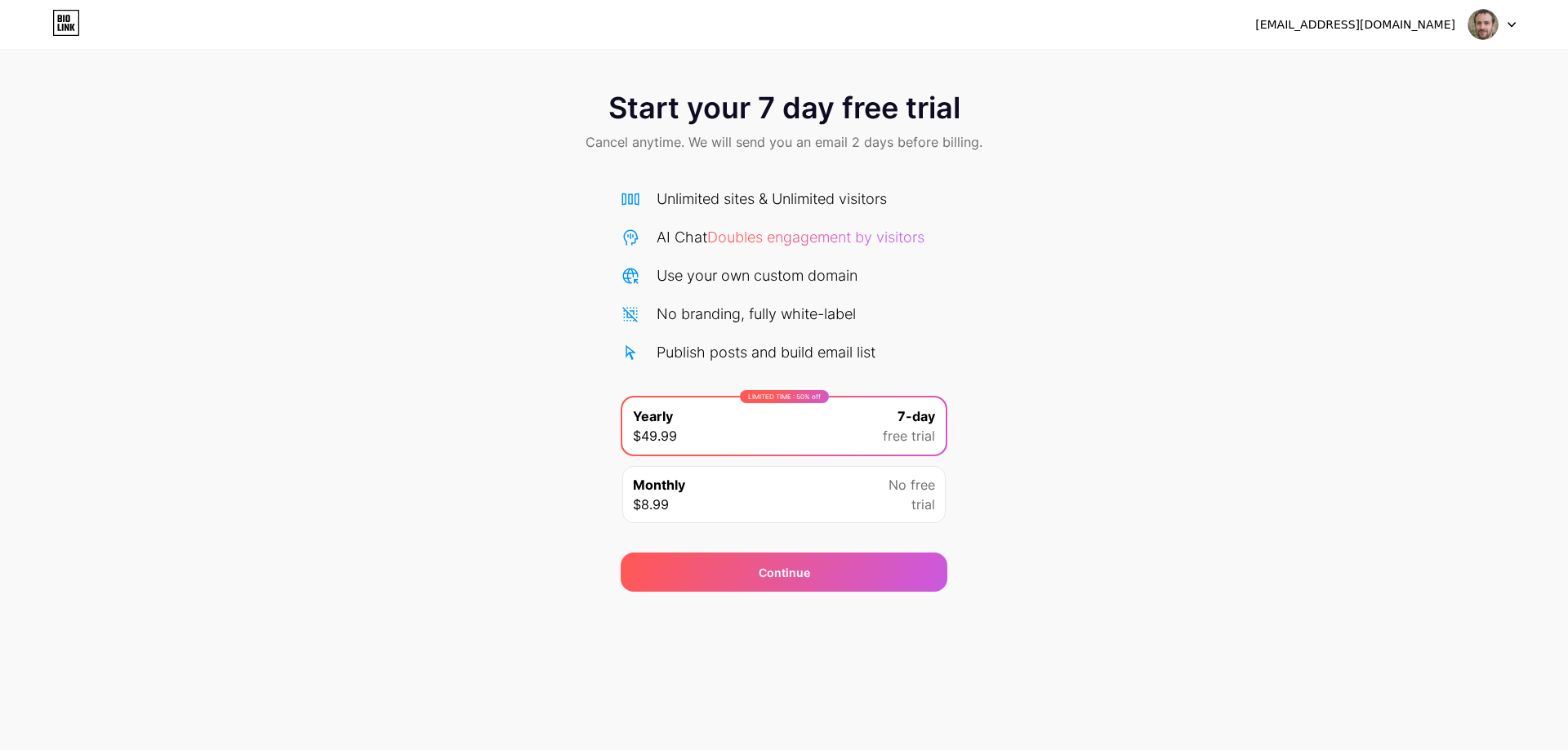
click at [1029, 237] on div "Start your 7 day free trial Cancel anytime. We will send you an email 2 days be…" at bounding box center [784, 334] width 1568 height 516
click at [69, 18] on icon at bounding box center [67, 18] width 4 height 7
